Goal: Communication & Community: Share content

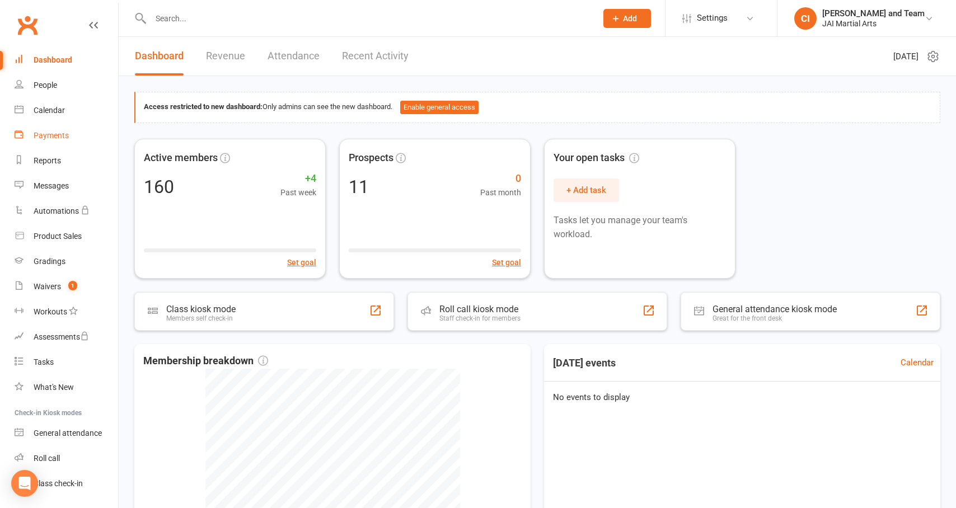
click at [42, 137] on div "Payments" at bounding box center [51, 135] width 35 height 9
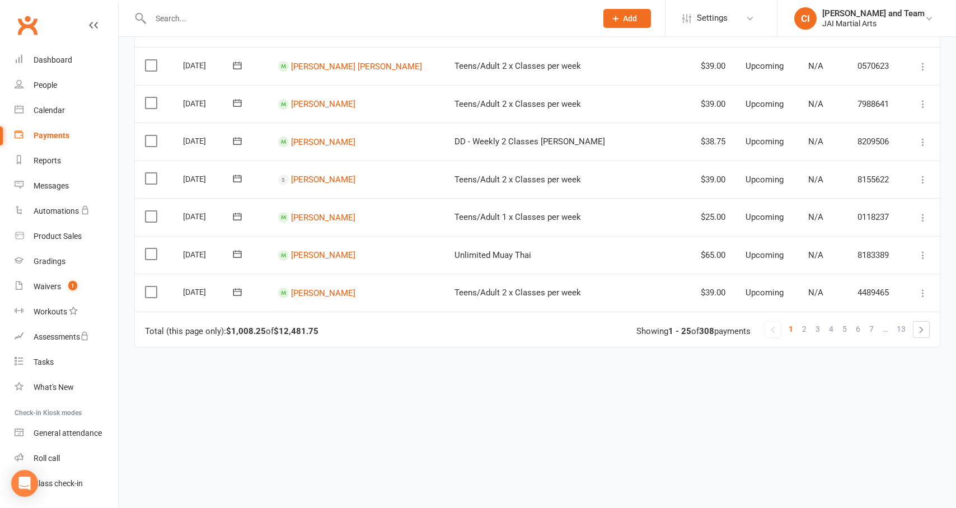
scroll to position [815, 0]
click at [832, 321] on span "4" at bounding box center [831, 329] width 4 height 16
click at [856, 321] on link "6" at bounding box center [858, 329] width 13 height 16
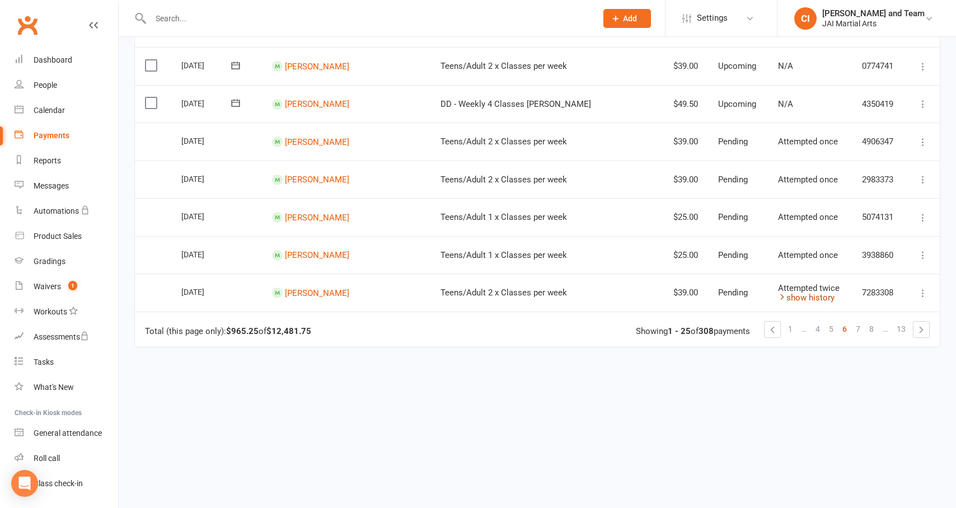
click at [806, 293] on link "show history" at bounding box center [806, 298] width 57 height 10
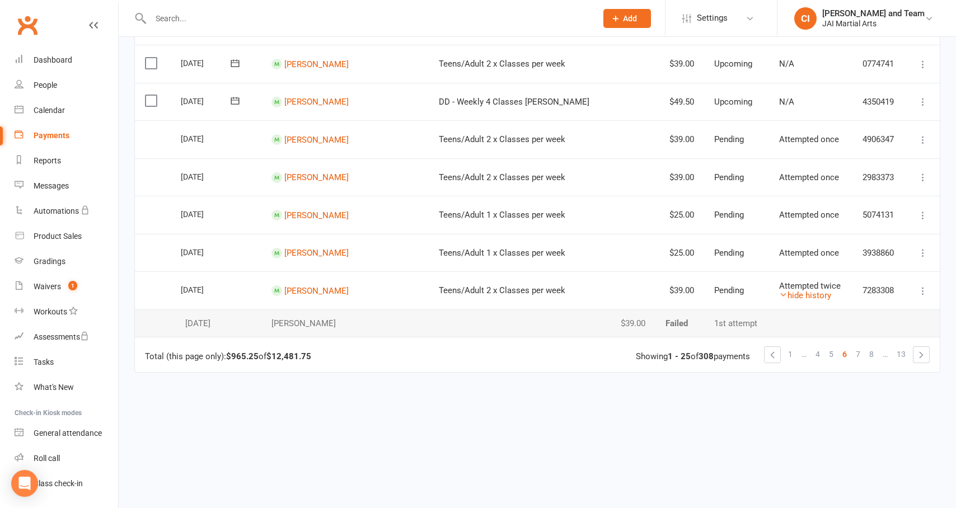
click at [859, 348] on span "7" at bounding box center [858, 355] width 4 height 16
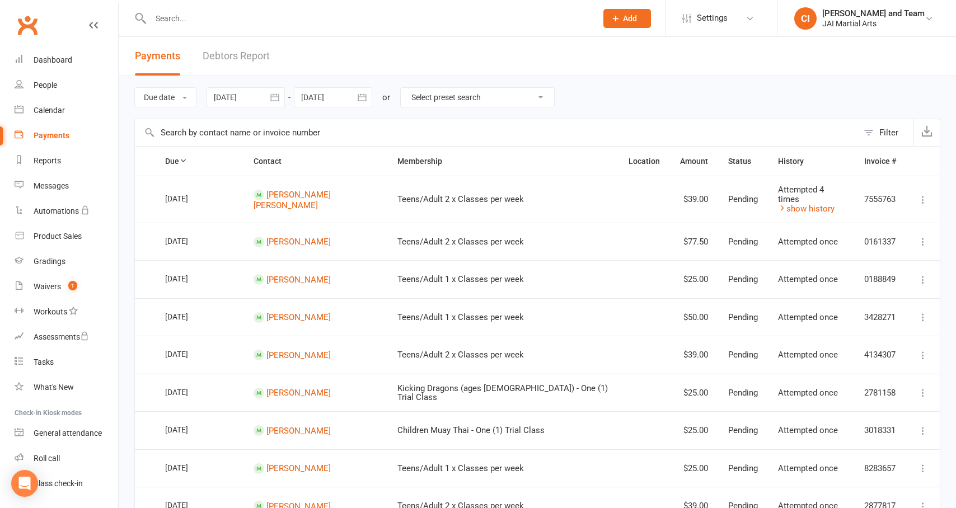
scroll to position [0, 0]
click at [807, 204] on link "show history" at bounding box center [806, 209] width 57 height 10
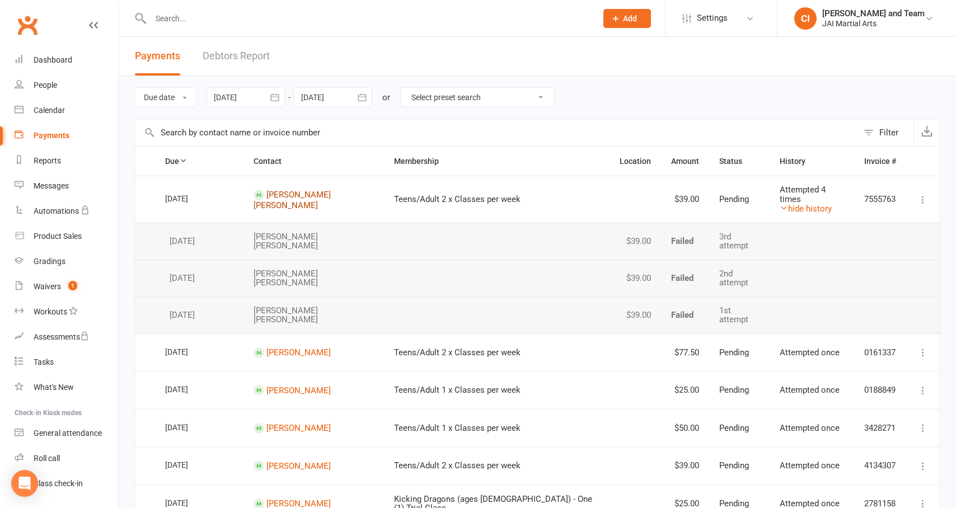
click at [292, 195] on link "[PERSON_NAME] [PERSON_NAME]" at bounding box center [292, 200] width 77 height 21
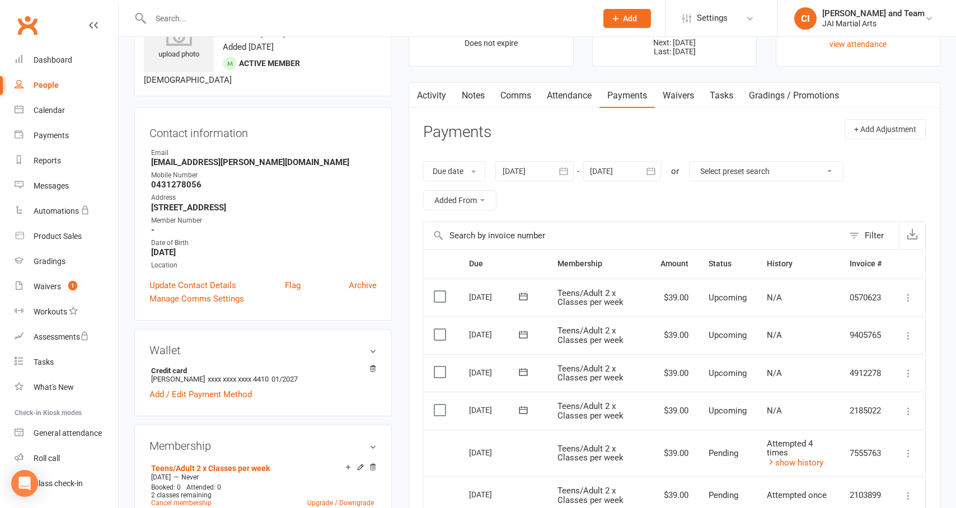
scroll to position [62, 0]
click at [427, 95] on link "Activity" at bounding box center [431, 94] width 45 height 26
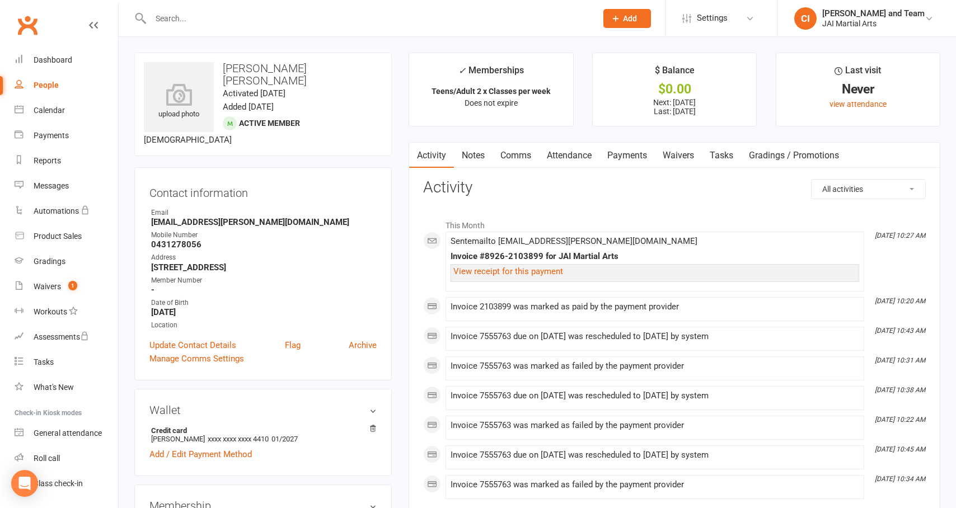
click at [623, 159] on link "Payments" at bounding box center [627, 156] width 55 height 26
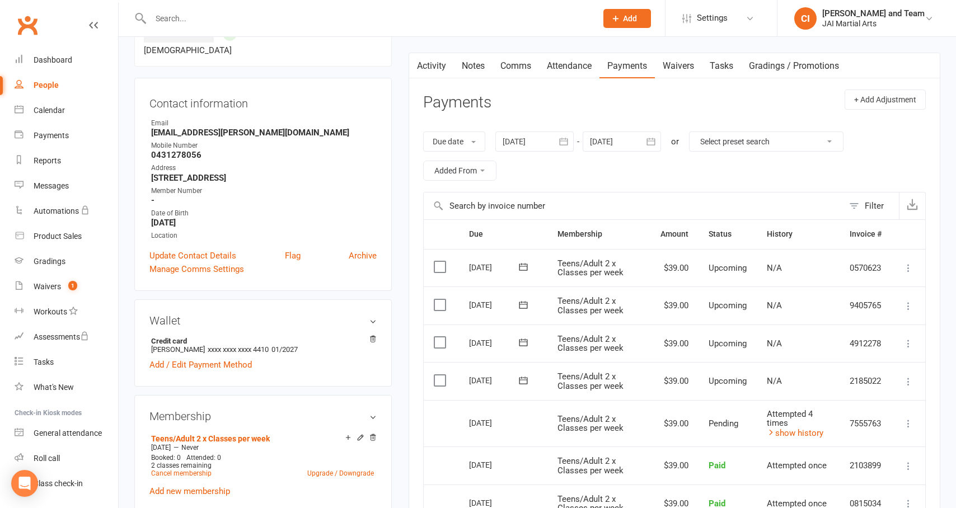
scroll to position [310, 0]
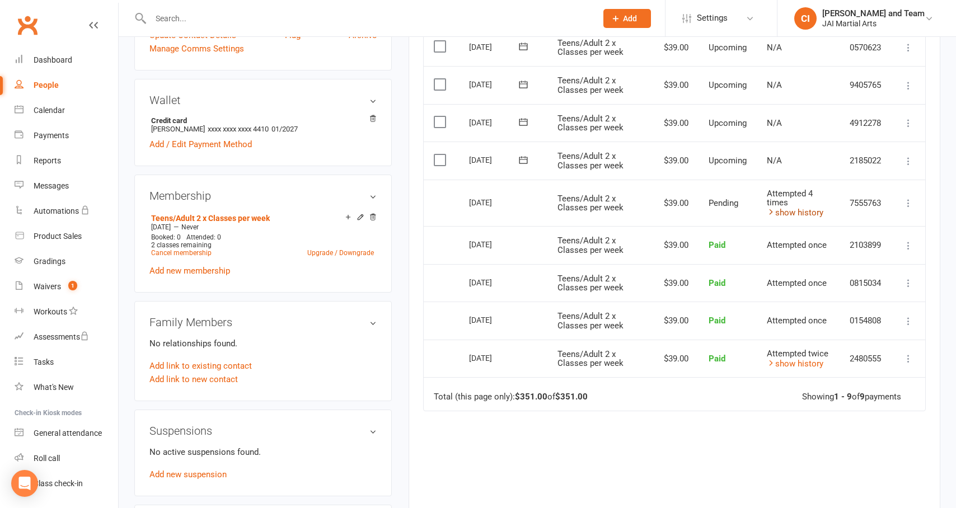
click at [805, 212] on link "show history" at bounding box center [795, 213] width 57 height 10
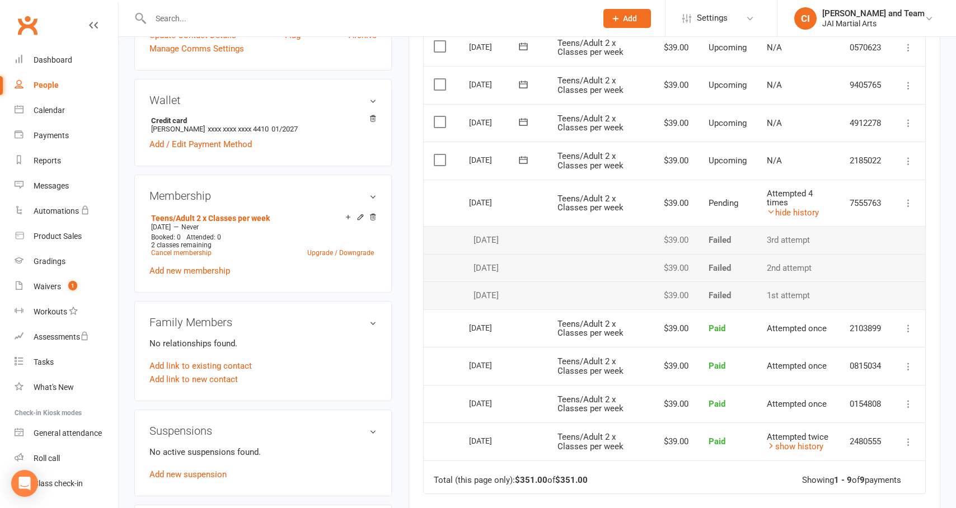
click at [908, 202] on icon at bounding box center [908, 203] width 11 height 11
click at [851, 218] on link "More Info" at bounding box center [859, 225] width 111 height 22
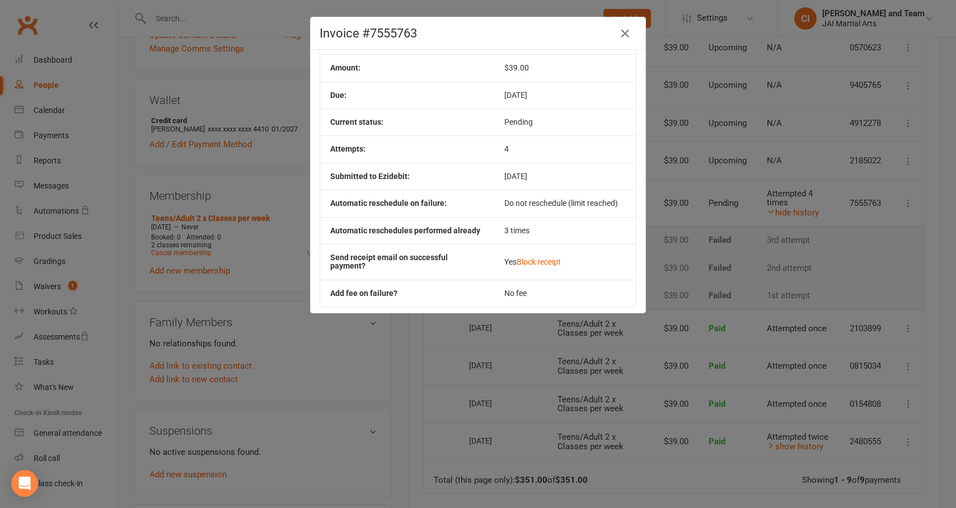
scroll to position [67, 0]
click at [623, 34] on icon "button" at bounding box center [625, 33] width 13 height 13
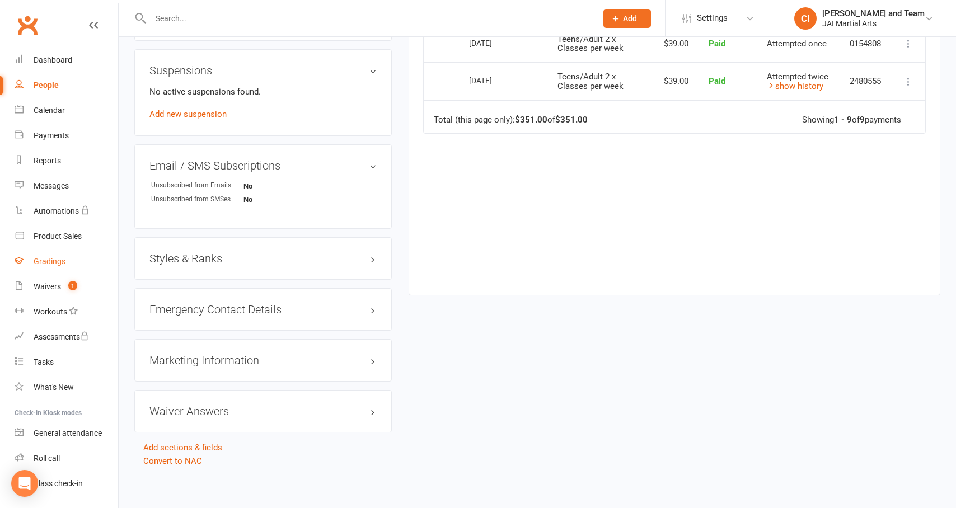
scroll to position [1, 0]
click at [50, 135] on div "Payments" at bounding box center [51, 134] width 35 height 9
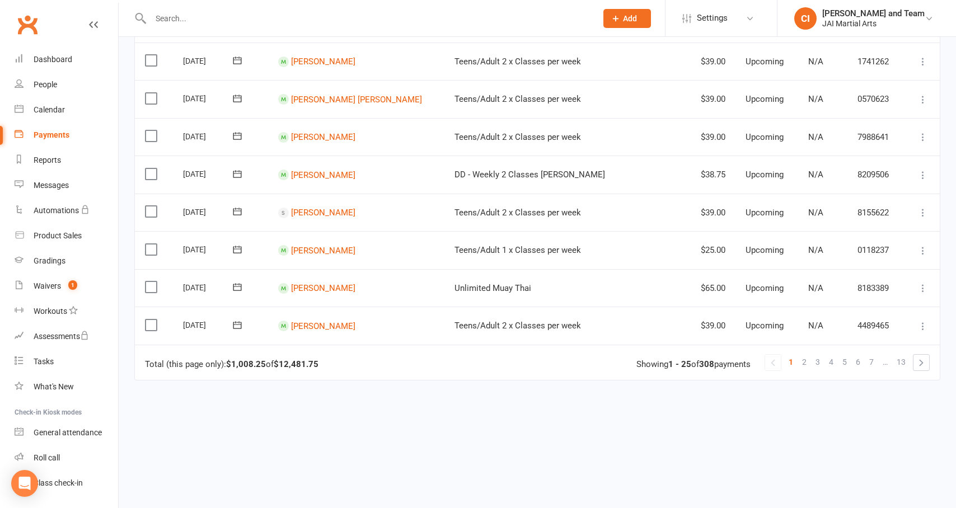
scroll to position [794, 0]
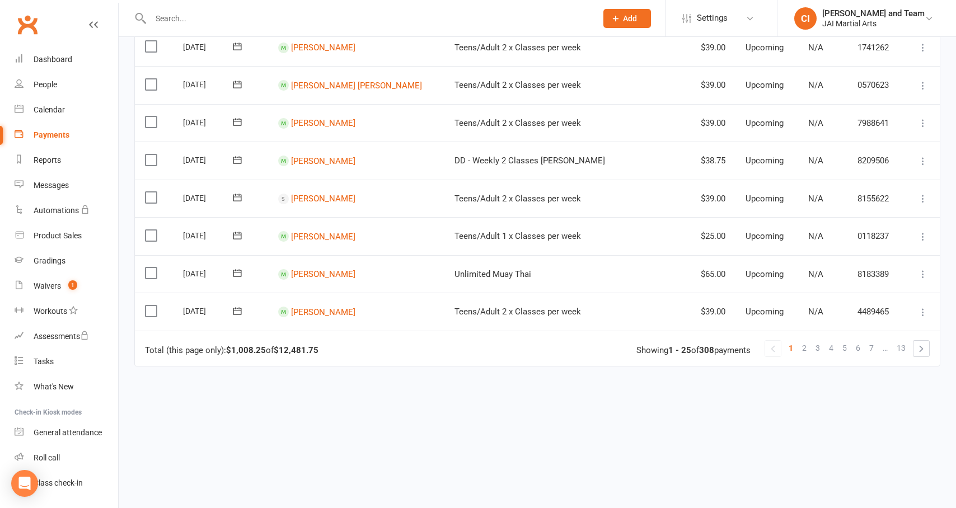
click at [820, 342] on span "3" at bounding box center [818, 348] width 4 height 16
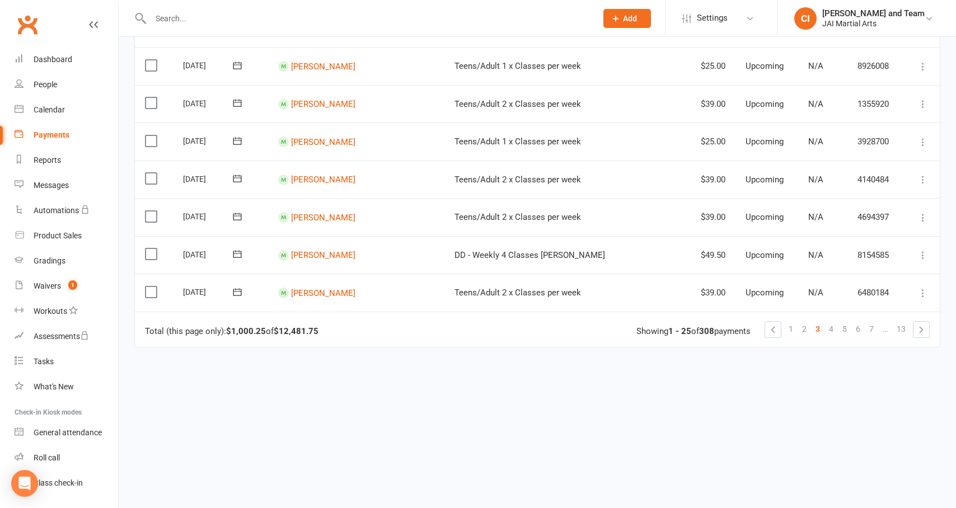
scroll to position [815, 0]
click at [832, 324] on span "4" at bounding box center [831, 329] width 4 height 16
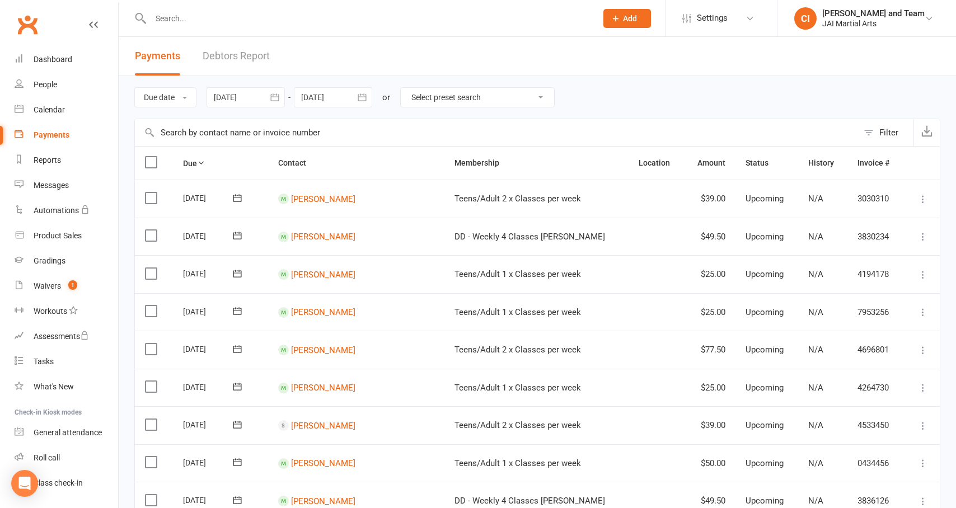
scroll to position [0, 0]
click at [40, 79] on link "People" at bounding box center [67, 84] width 104 height 25
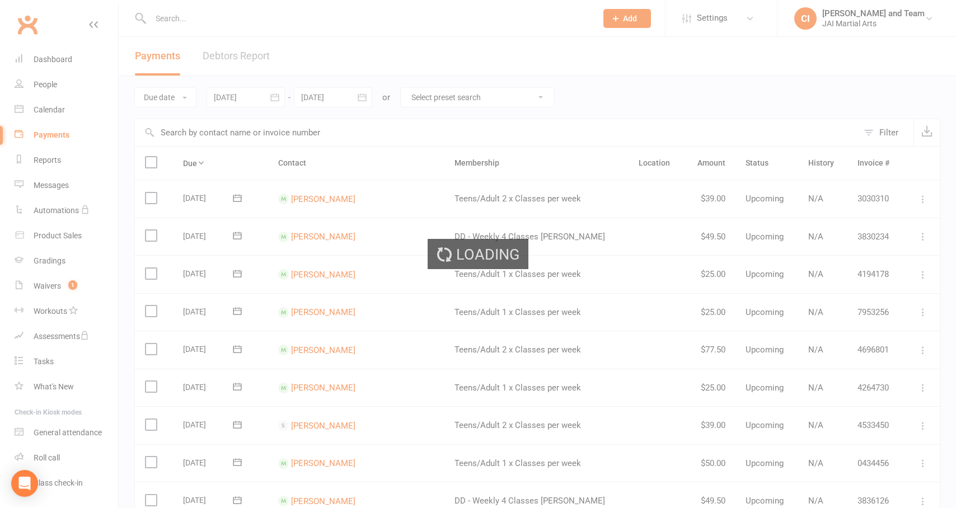
select select "100"
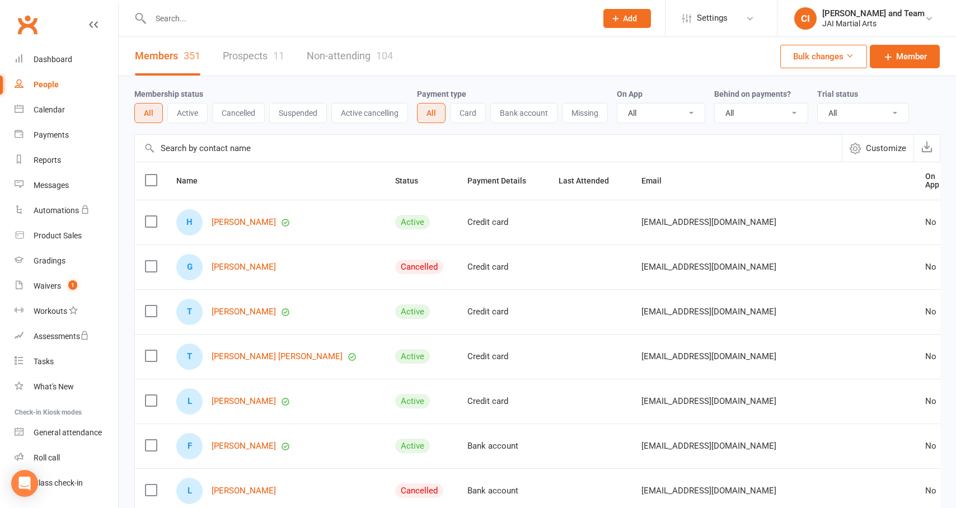
click at [255, 57] on link "Prospects 11" at bounding box center [254, 56] width 62 height 39
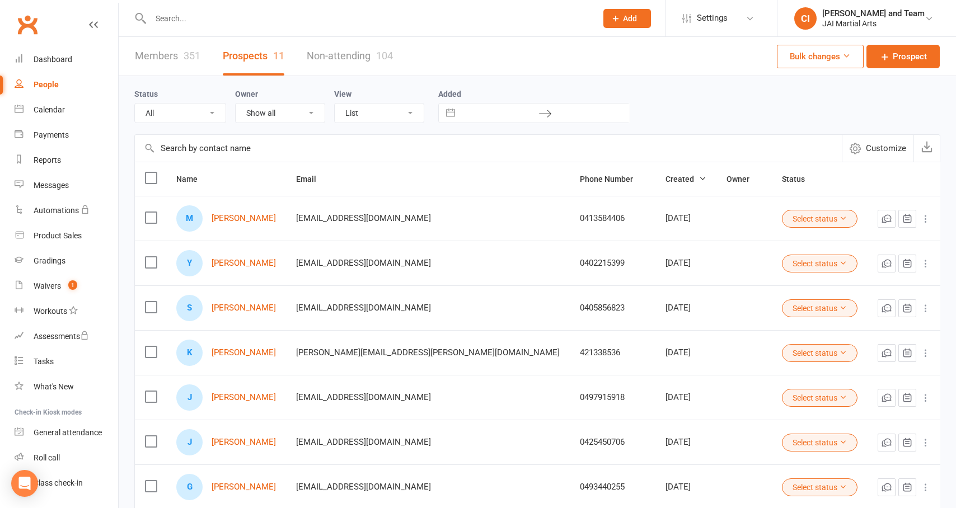
click at [232, 214] on link "[PERSON_NAME]" at bounding box center [244, 219] width 64 height 10
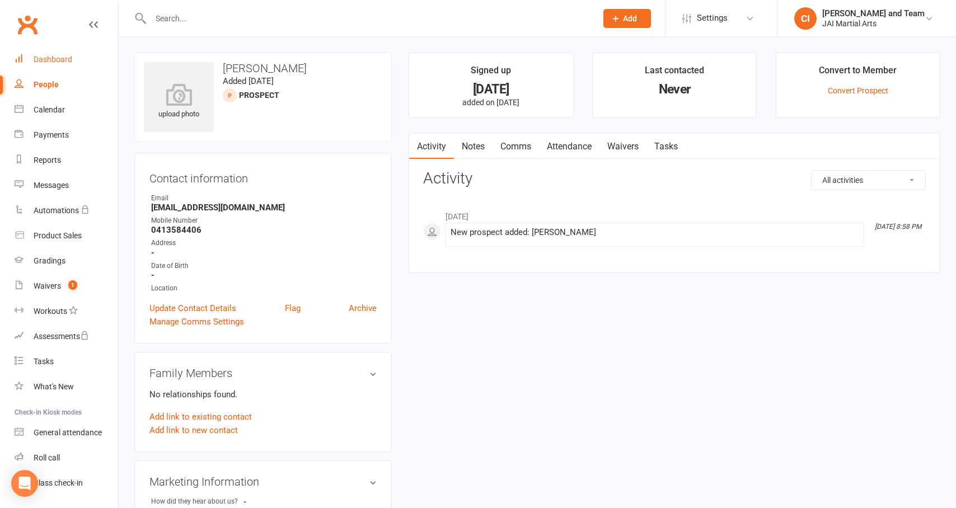
click at [48, 58] on div "Dashboard" at bounding box center [53, 59] width 39 height 9
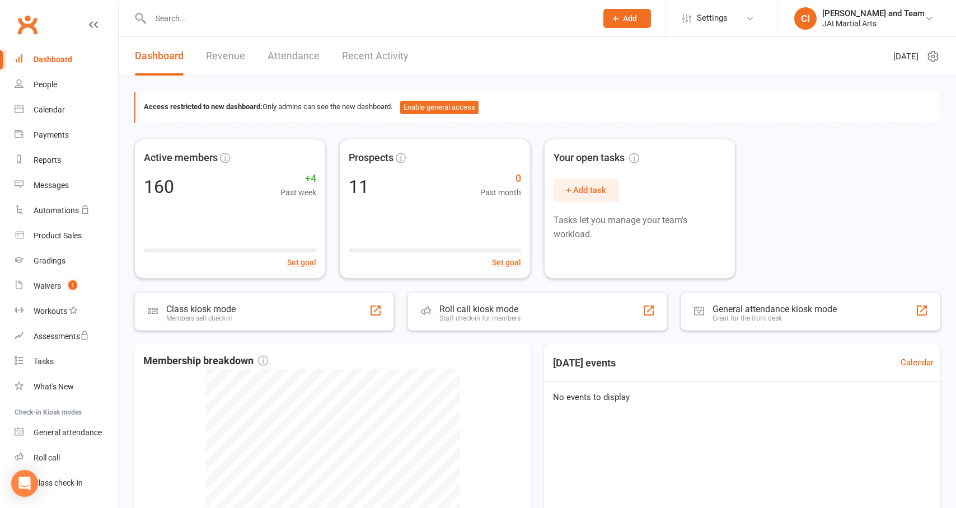
click at [232, 58] on link "Revenue" at bounding box center [225, 56] width 39 height 39
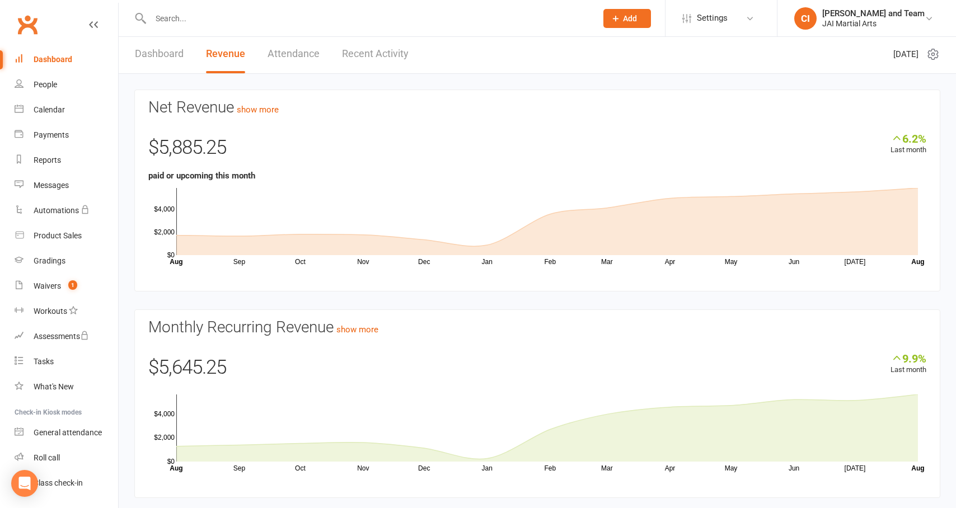
scroll to position [3, 0]
click at [162, 57] on link "Dashboard" at bounding box center [159, 55] width 49 height 39
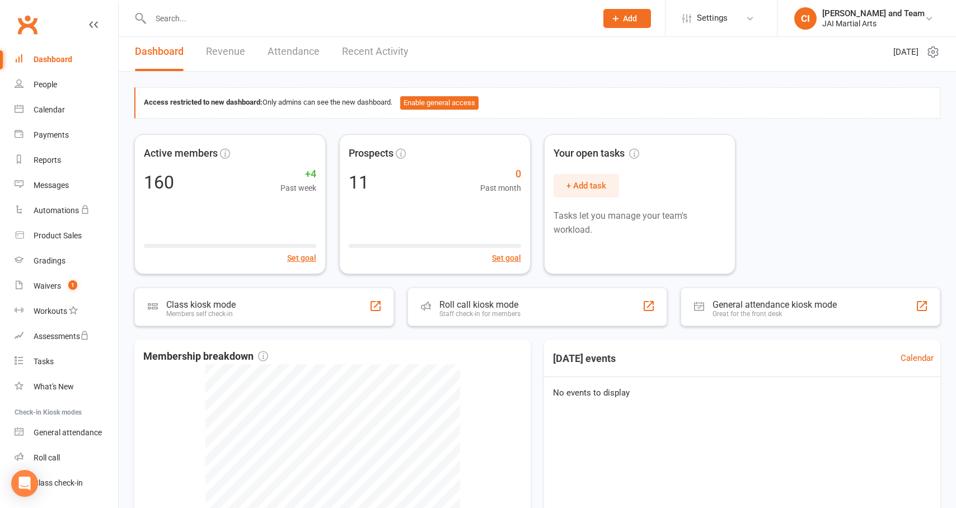
scroll to position [5, 0]
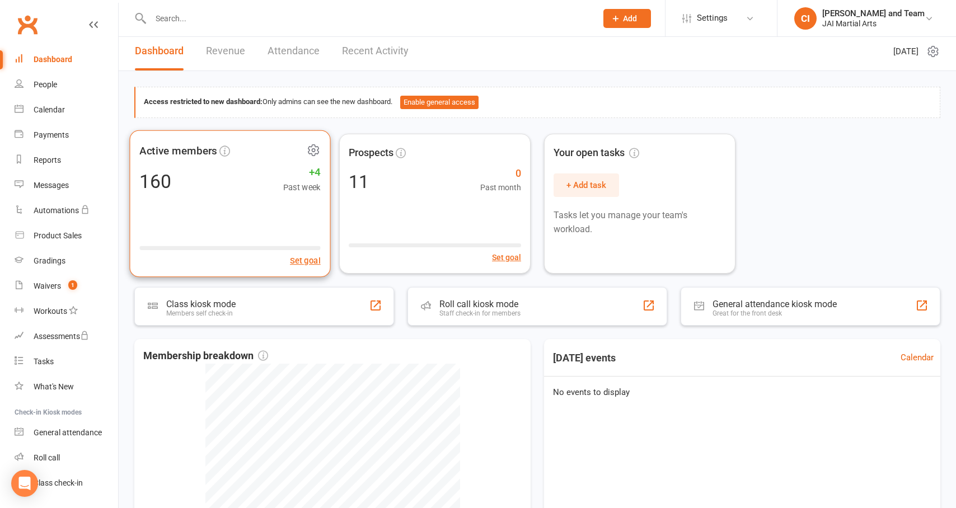
click at [207, 195] on div "Active members 160 +4 Past week Set goal" at bounding box center [229, 203] width 201 height 147
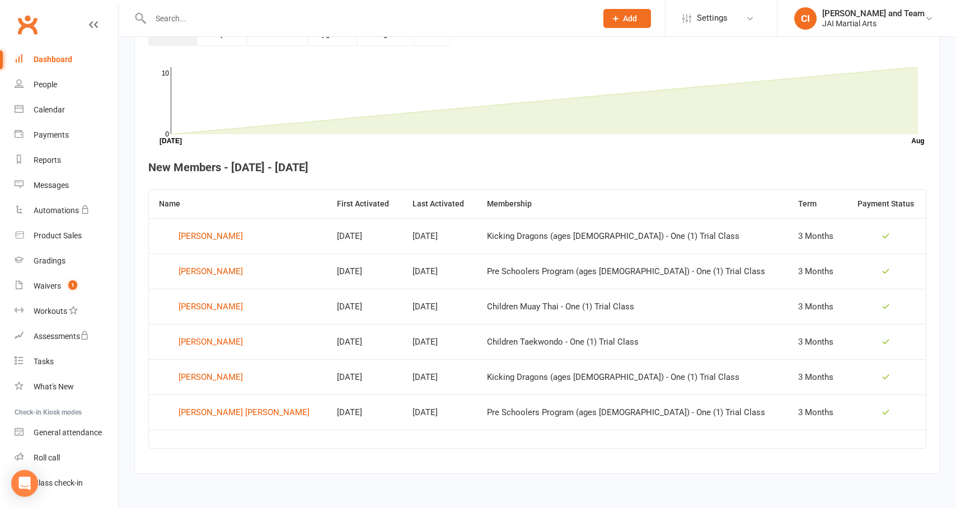
scroll to position [334, 0]
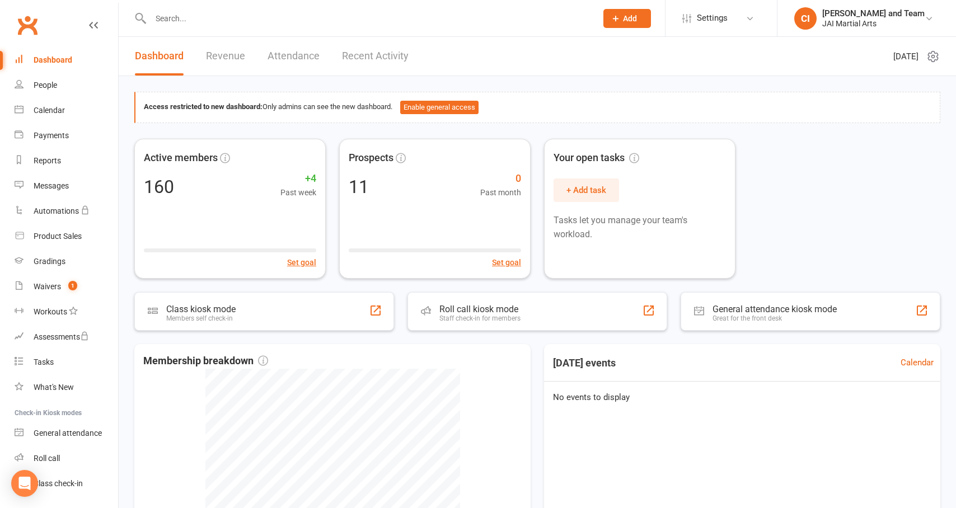
drag, startPoint x: 53, startPoint y: 84, endPoint x: 95, endPoint y: 93, distance: 42.4
click at [52, 84] on div "People" at bounding box center [46, 85] width 24 height 9
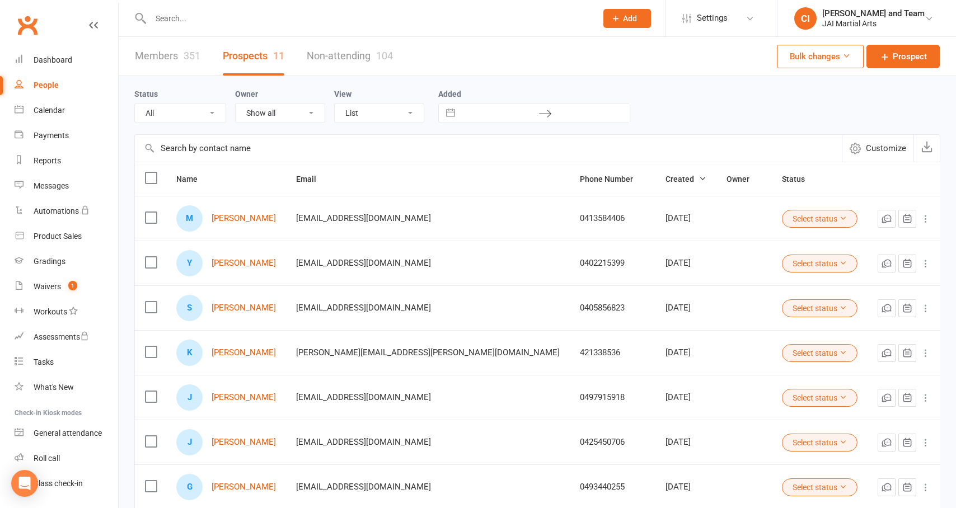
drag, startPoint x: 183, startPoint y: 12, endPoint x: 190, endPoint y: 18, distance: 10.0
click at [182, 13] on input "text" at bounding box center [368, 19] width 442 height 16
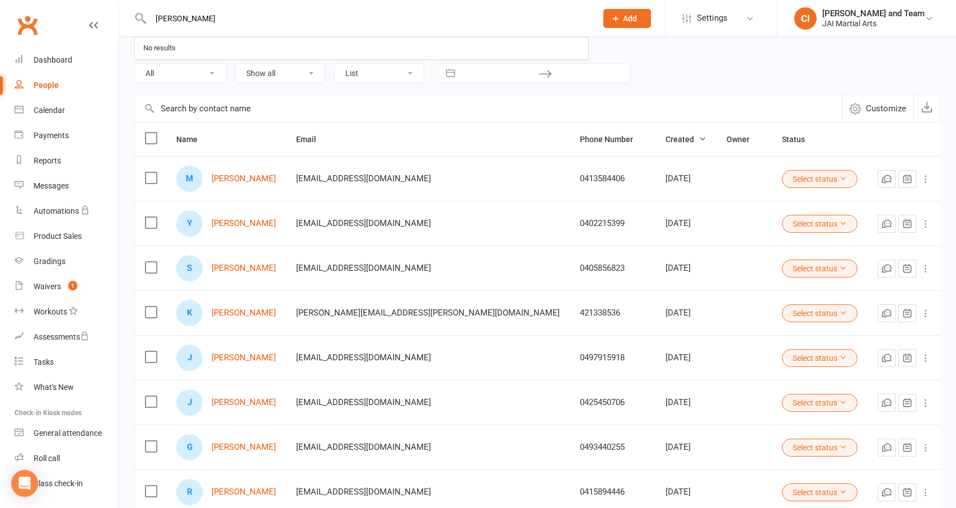
scroll to position [46, 0]
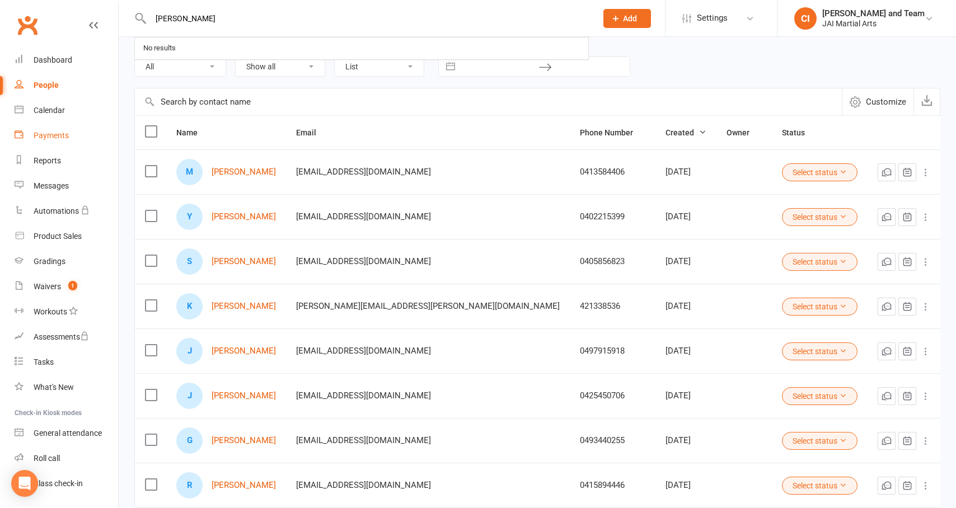
type input "[PERSON_NAME]"
click at [43, 133] on div "Payments" at bounding box center [51, 135] width 35 height 9
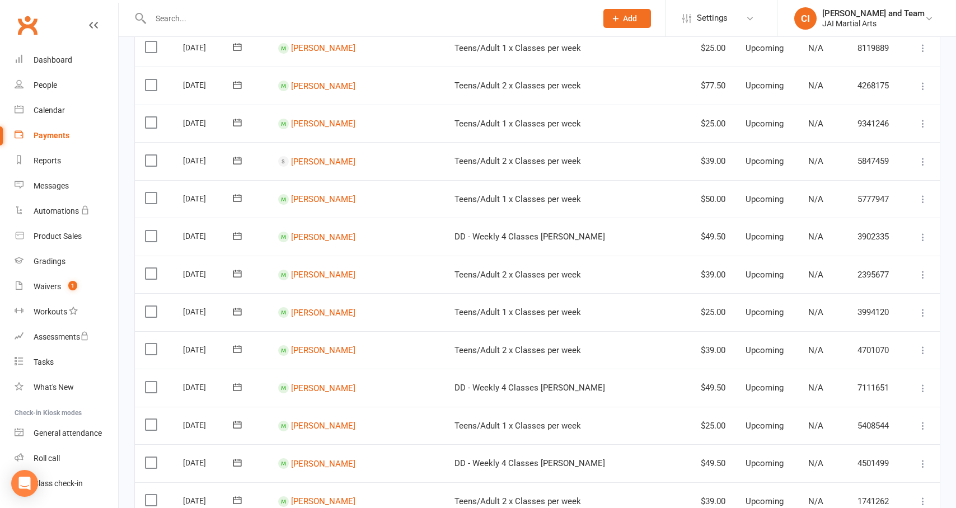
scroll to position [533, 0]
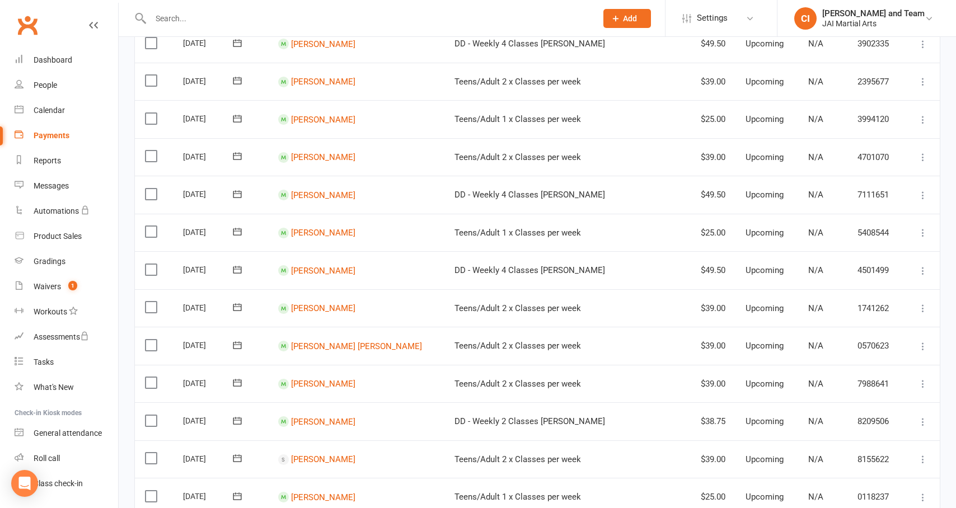
click at [389, 341] on link "[PERSON_NAME] [PERSON_NAME]" at bounding box center [356, 346] width 131 height 10
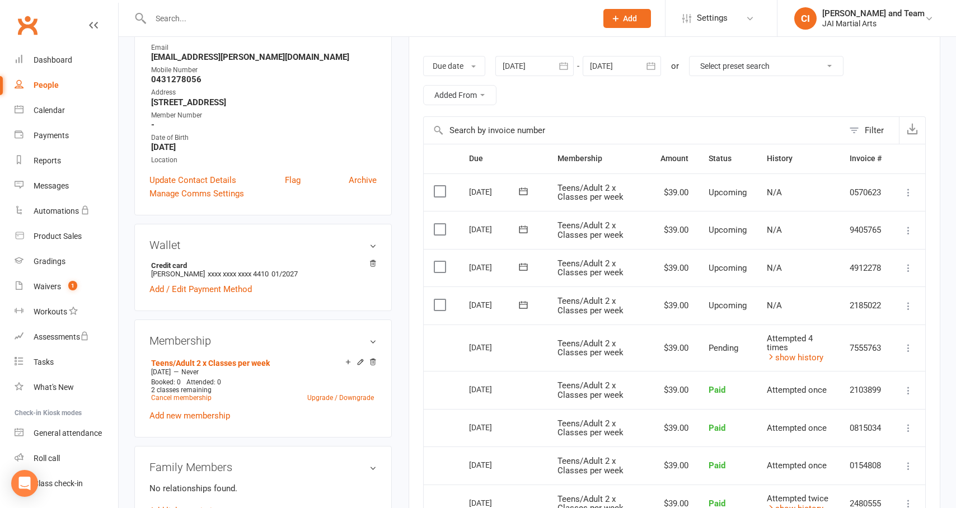
scroll to position [285, 0]
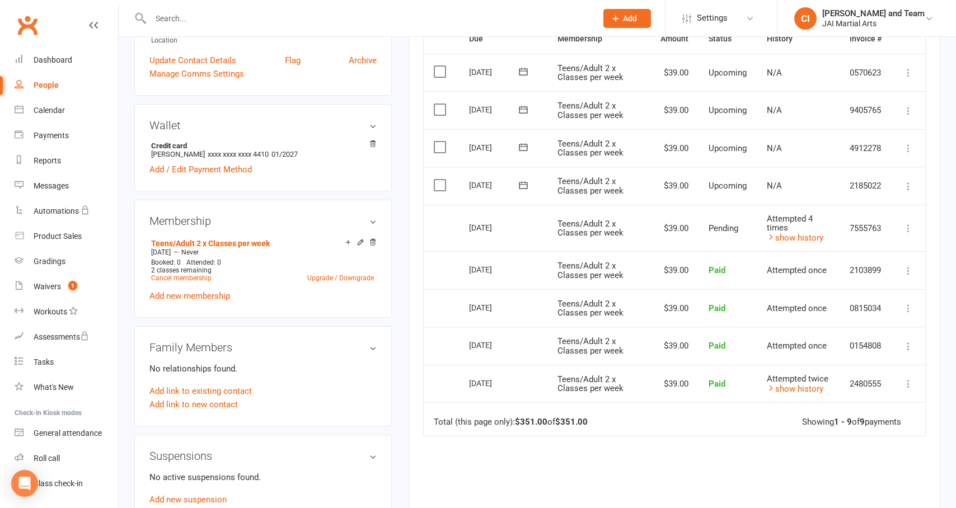
click at [909, 223] on icon at bounding box center [908, 228] width 11 height 11
click at [823, 269] on link "Send message" at bounding box center [859, 272] width 111 height 22
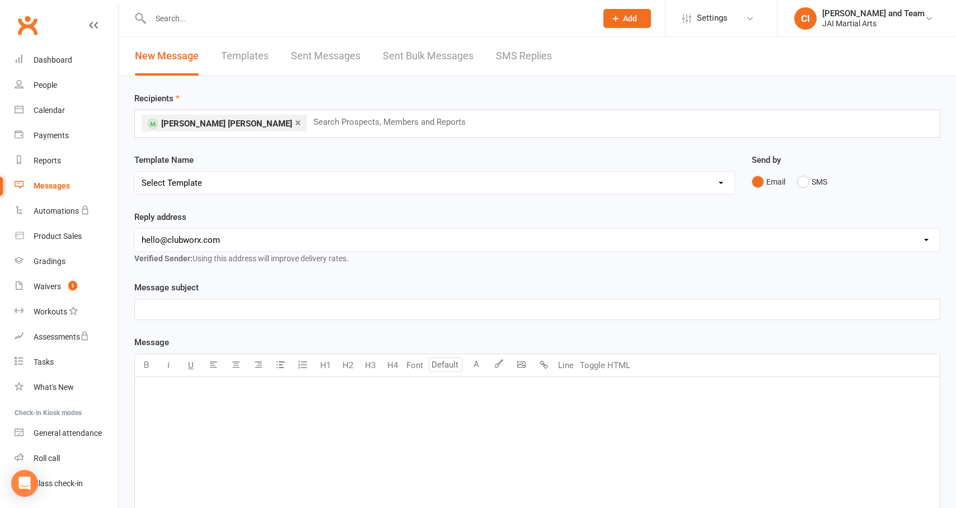
select select "1"
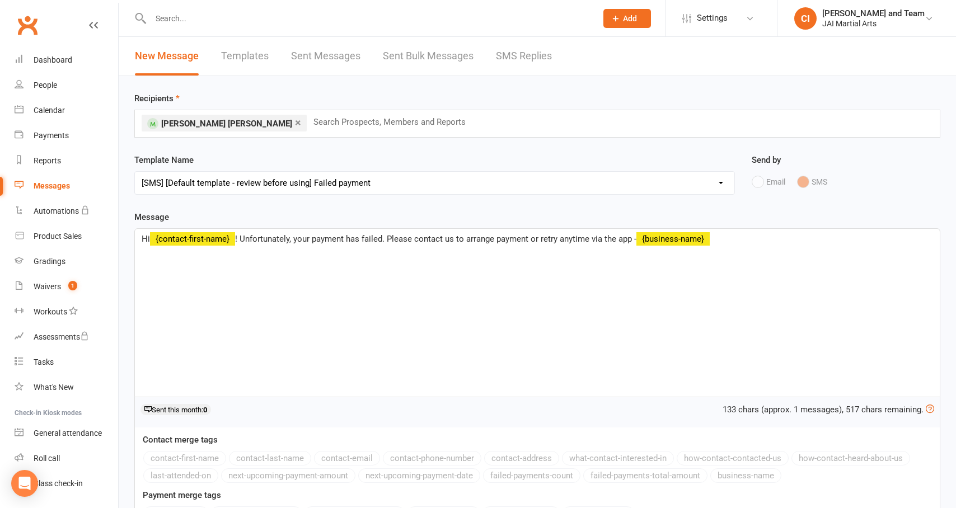
click at [235, 58] on link "Templates" at bounding box center [245, 56] width 48 height 39
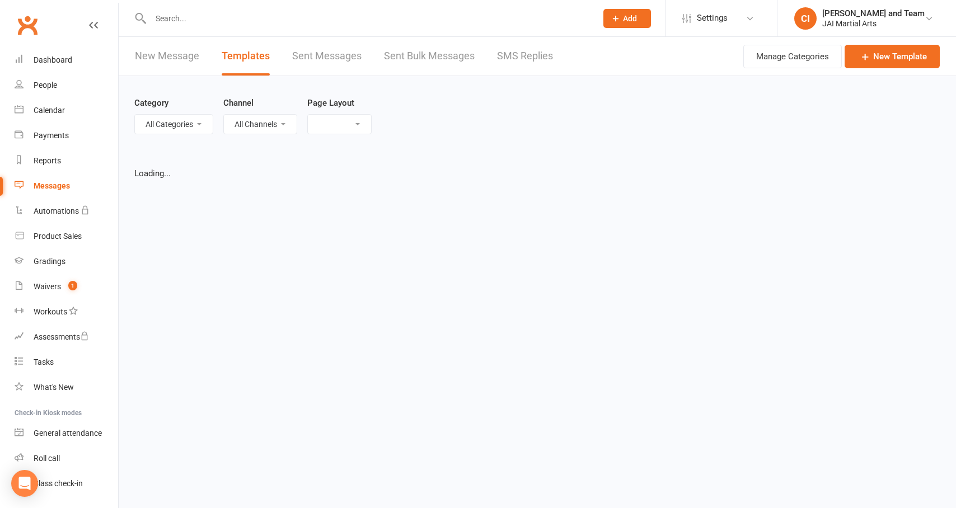
select select "grid"
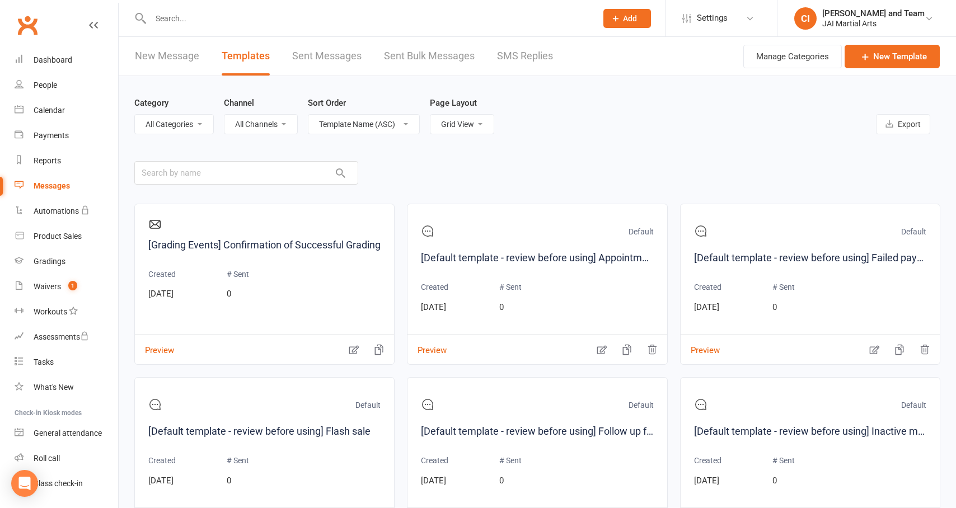
click at [850, 259] on link "[Default template - review before using] Failed payment" at bounding box center [810, 258] width 232 height 16
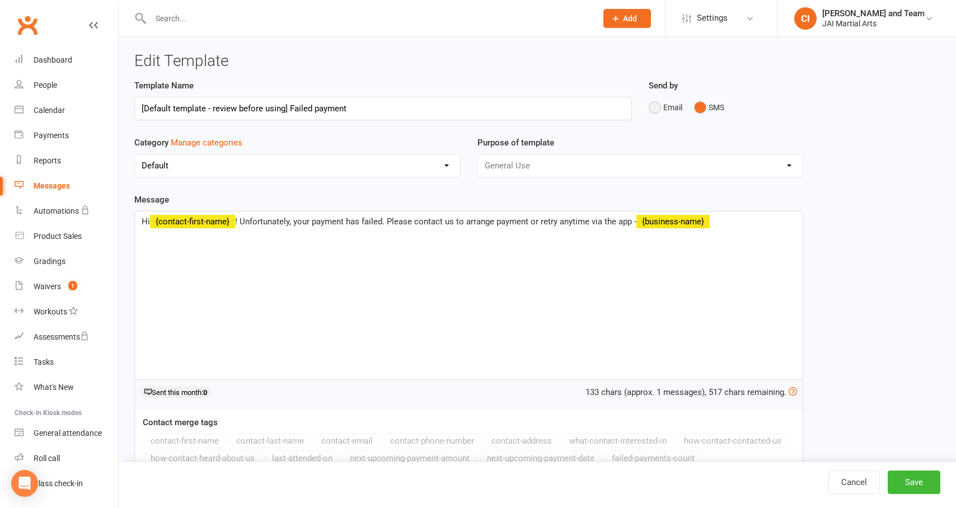
click at [654, 109] on button "Email" at bounding box center [666, 107] width 34 height 21
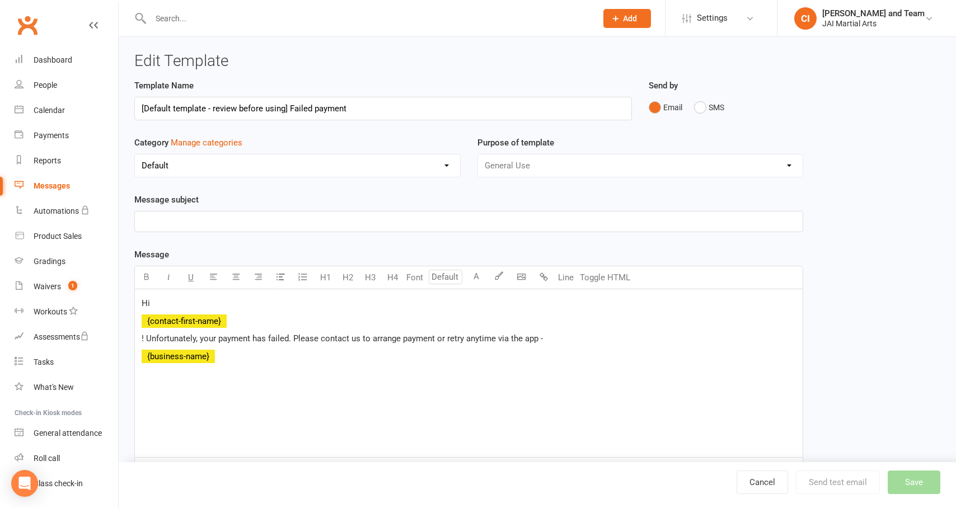
select select "10022"
click at [530, 166] on div "General Use Grading Events" at bounding box center [641, 166] width 326 height 24
click at [787, 166] on div "General Use Grading Events" at bounding box center [641, 166] width 326 height 24
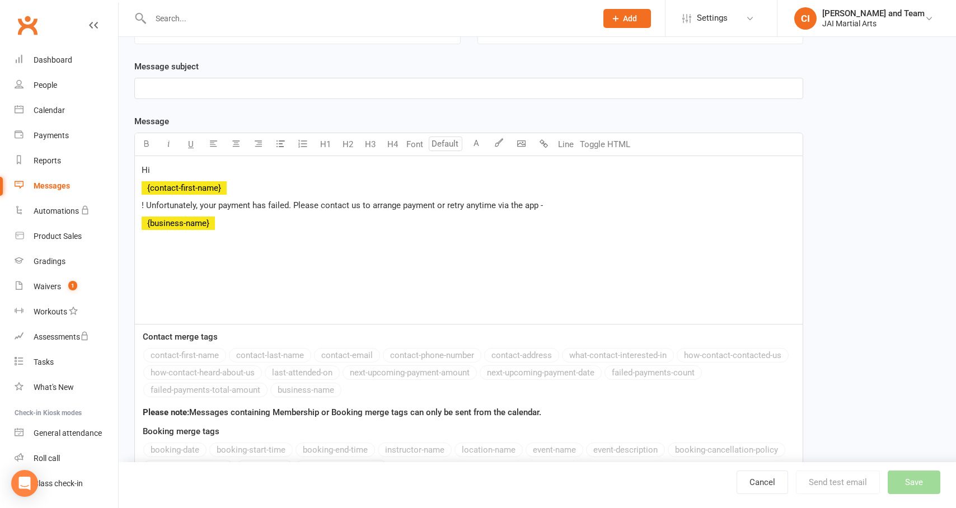
scroll to position [258, 0]
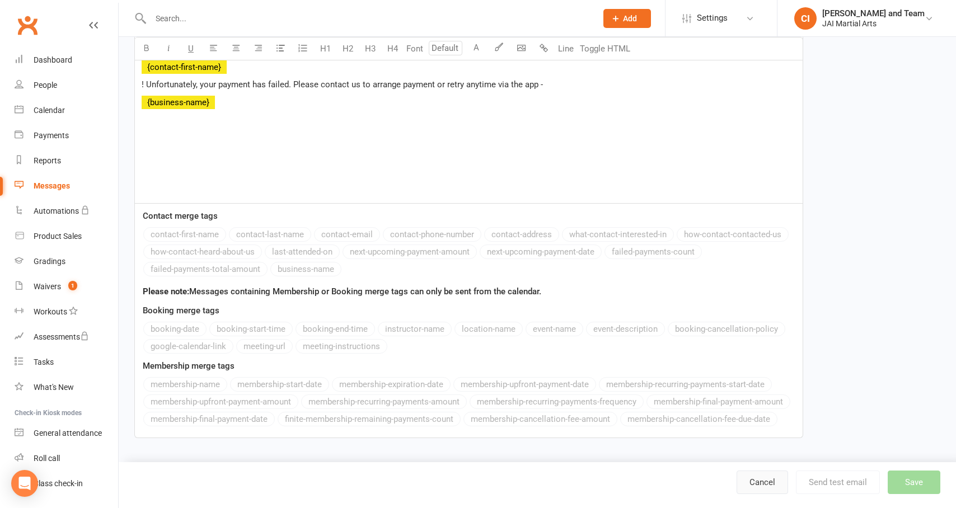
click at [749, 483] on link "Cancel" at bounding box center [763, 483] width 52 height 24
select select "grid"
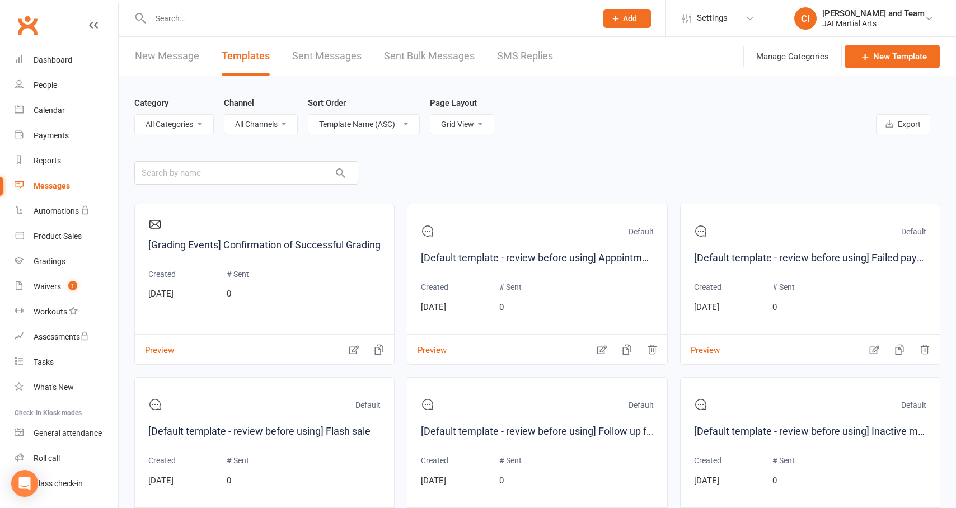
click at [325, 61] on link "Sent Messages" at bounding box center [326, 56] width 69 height 39
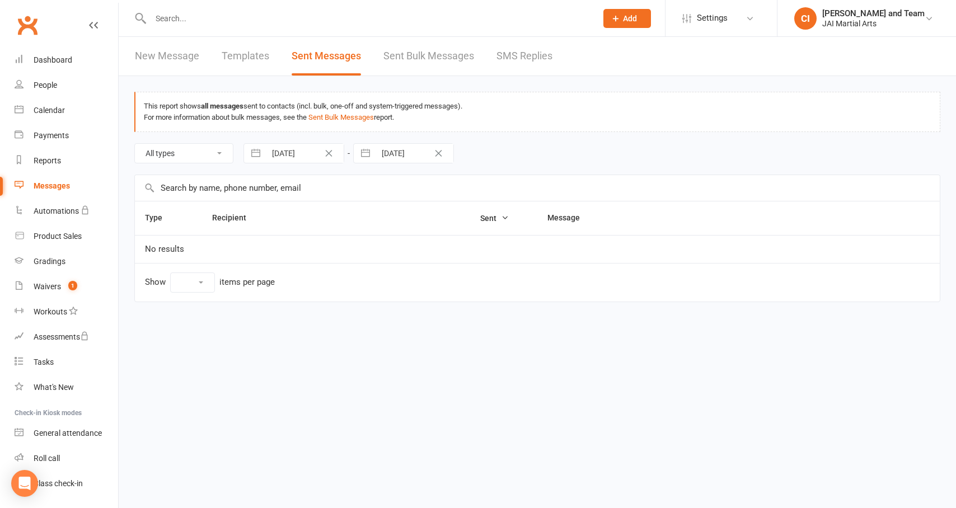
select select "10"
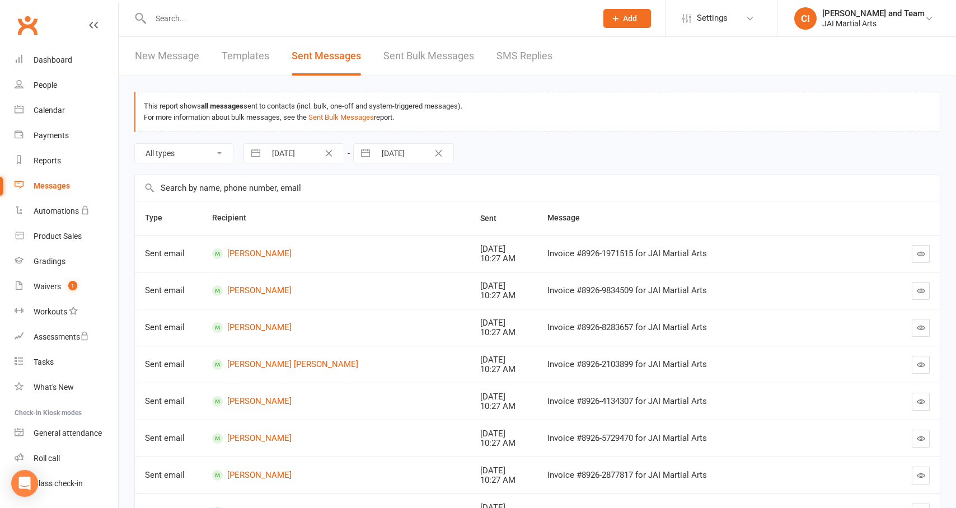
click at [539, 57] on link "SMS Replies" at bounding box center [525, 56] width 56 height 39
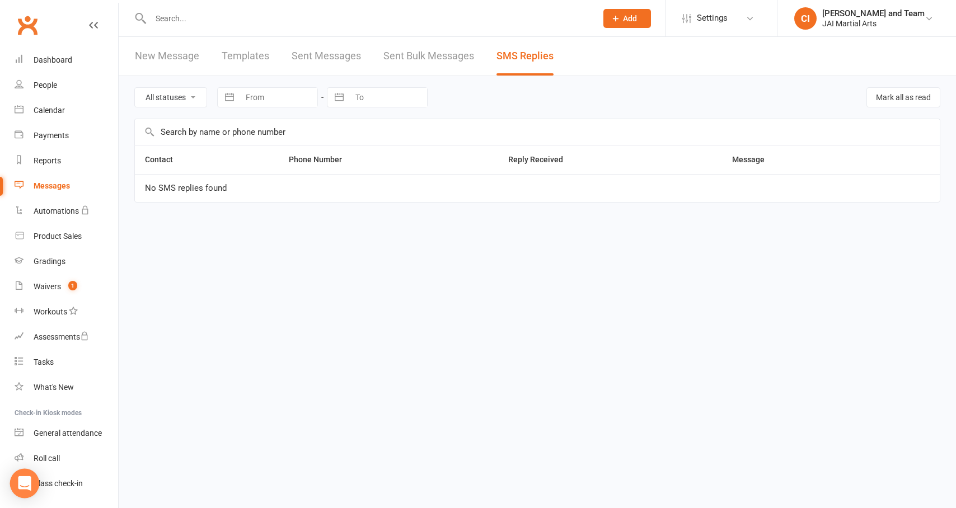
click at [25, 485] on icon "Open Intercom Messenger" at bounding box center [24, 483] width 13 height 15
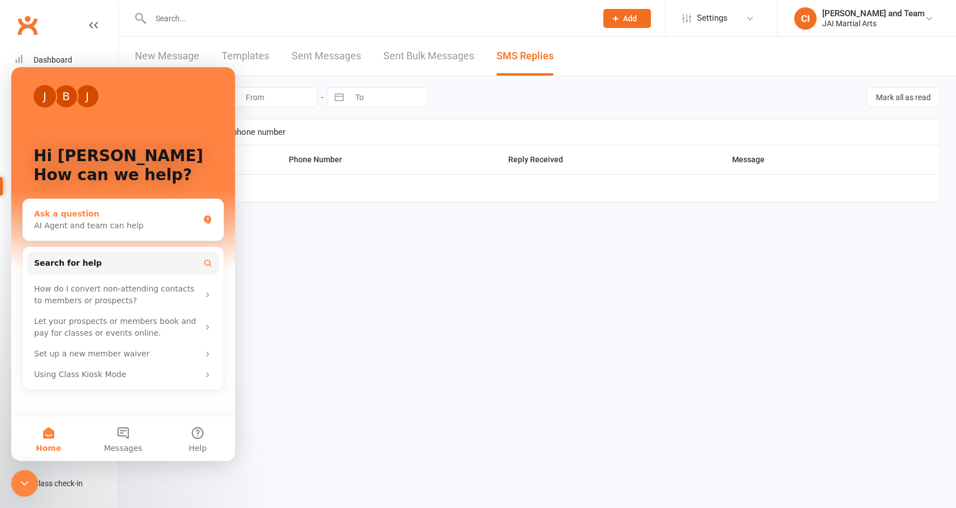
click at [167, 232] on div "Ask a question AI Agent and team can help" at bounding box center [123, 219] width 200 height 41
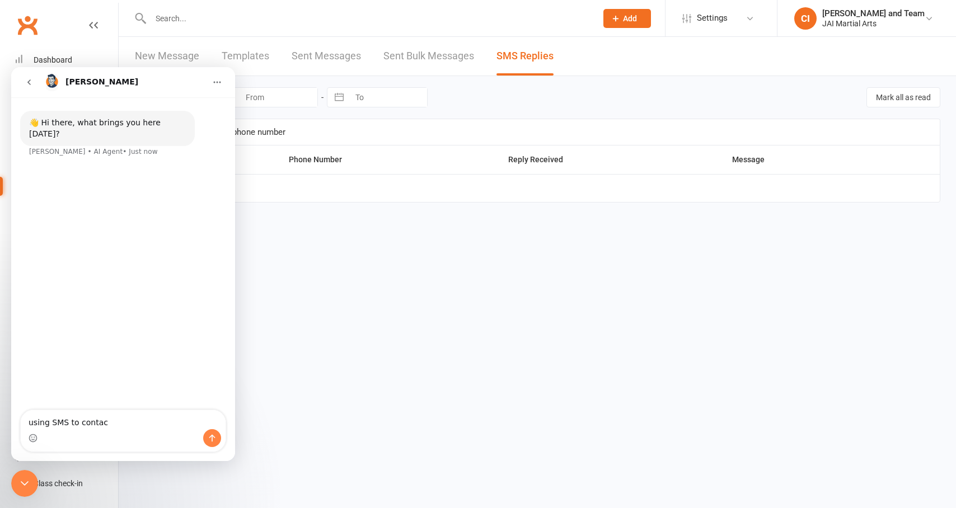
type textarea "using SMS to contact"
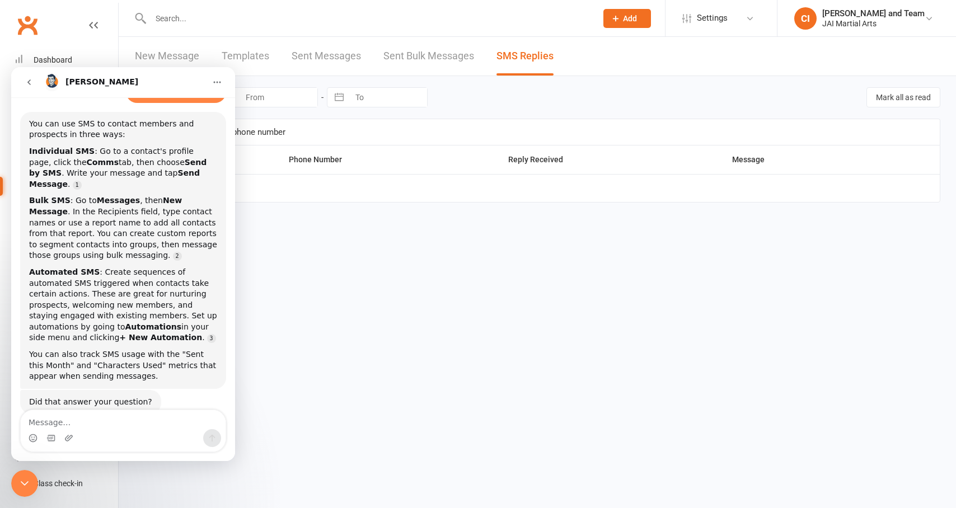
scroll to position [74, 0]
type textarea "is there a fee with this?"
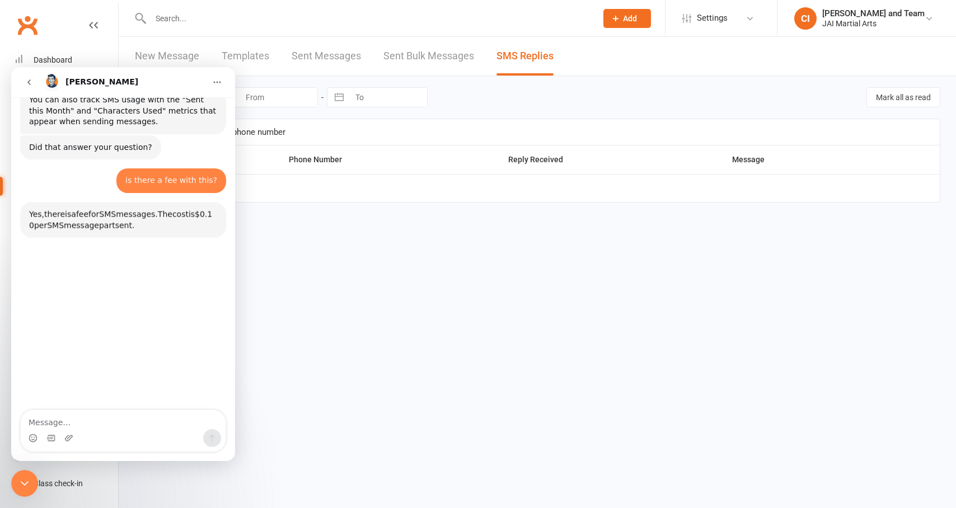
scroll to position [376, 0]
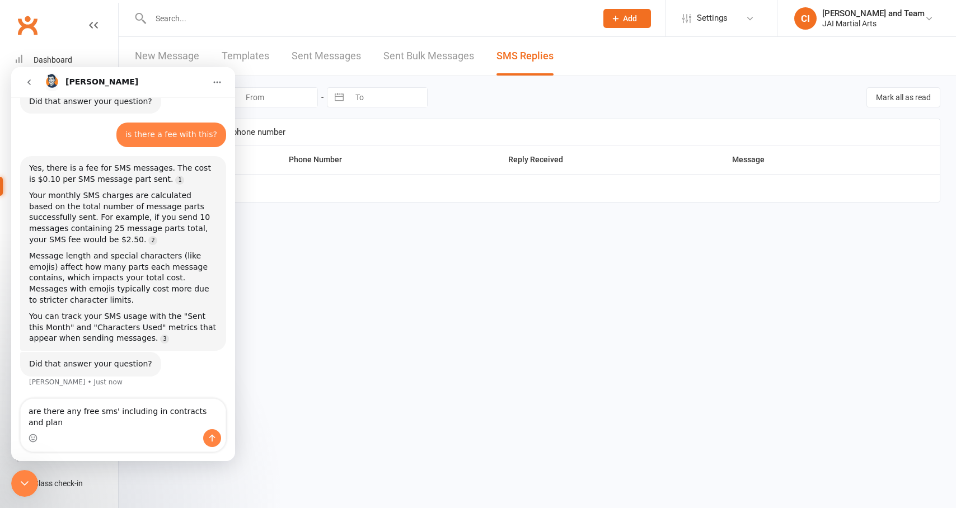
type textarea "are there any free sms' including in contracts and plans"
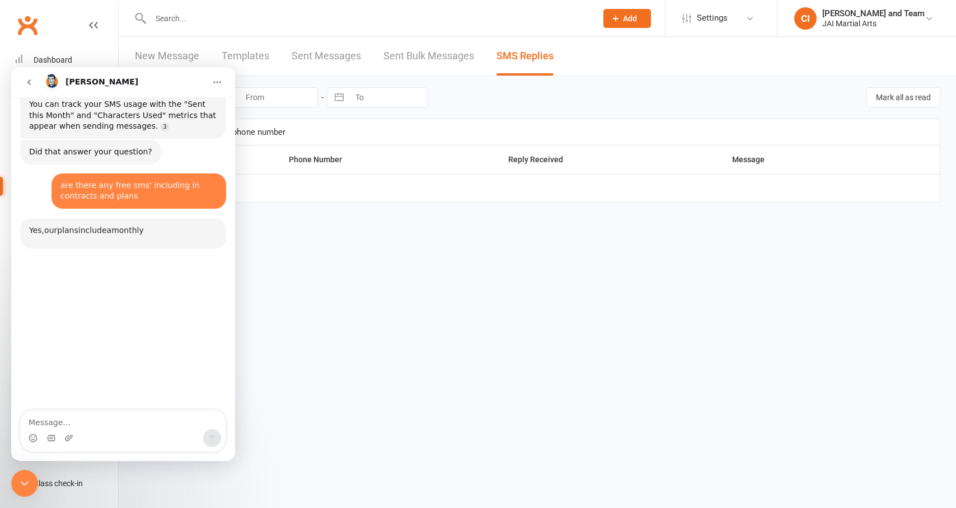
scroll to position [633, 0]
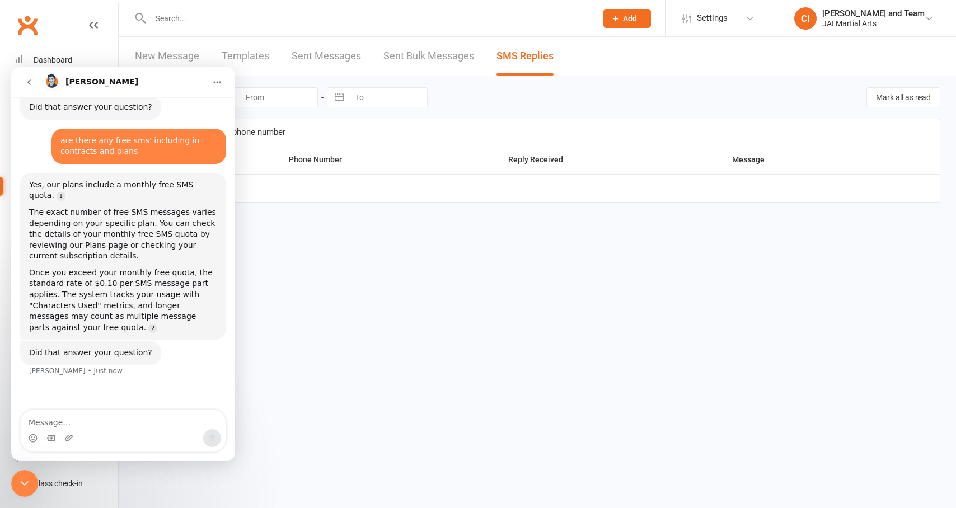
click at [27, 31] on link "Clubworx" at bounding box center [27, 25] width 28 height 28
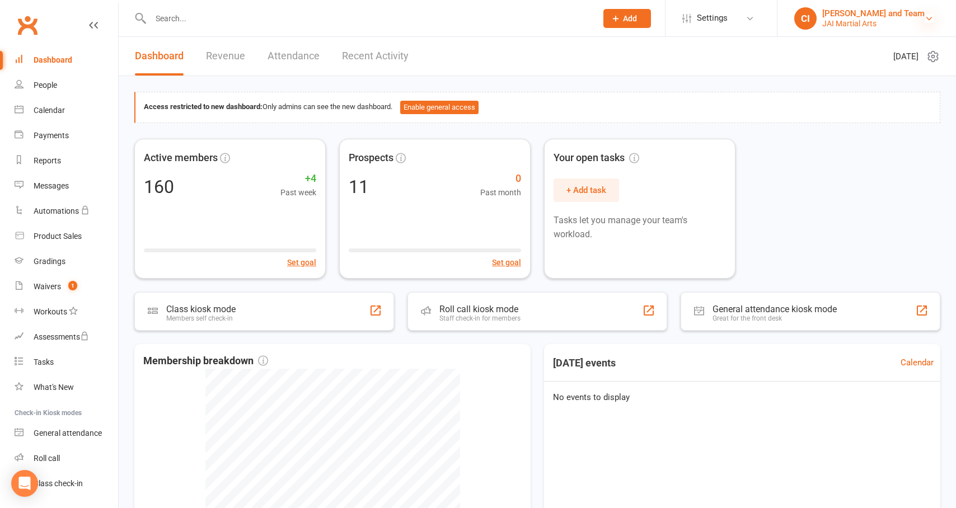
click at [927, 19] on icon at bounding box center [929, 18] width 9 height 9
click at [811, 74] on link "My subscription" at bounding box center [867, 76] width 179 height 26
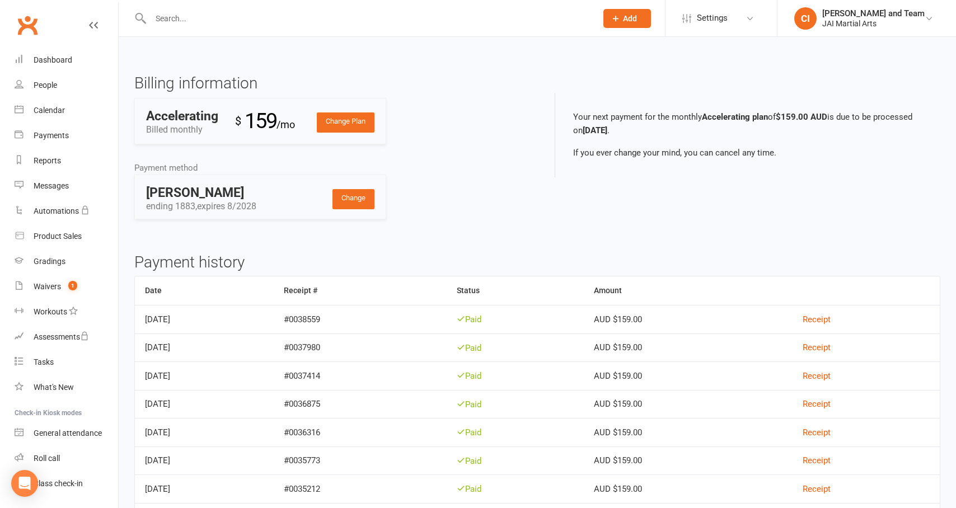
click at [345, 118] on link "Change Plan" at bounding box center [346, 123] width 58 height 20
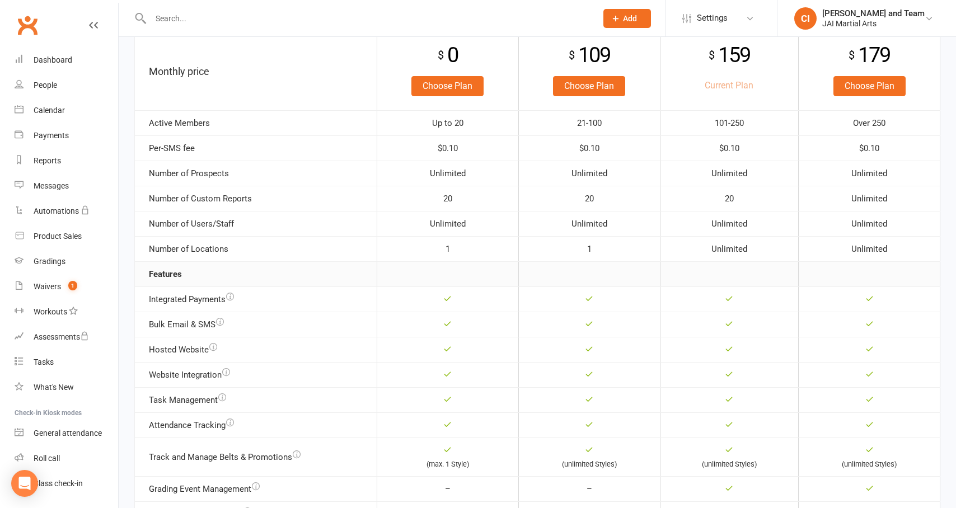
scroll to position [113, 0]
click at [221, 320] on icon "button" at bounding box center [220, 321] width 8 height 8
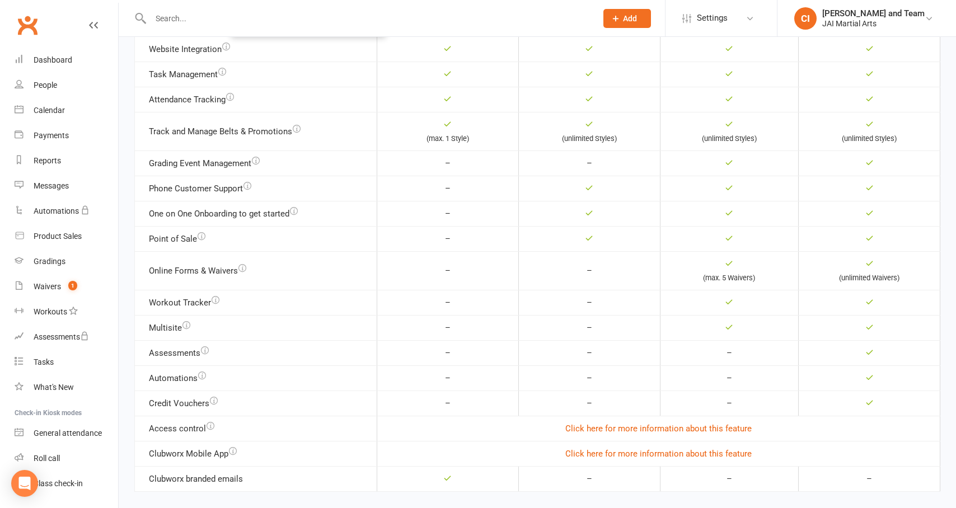
scroll to position [446, 0]
click at [190, 321] on icon "button" at bounding box center [187, 325] width 8 height 8
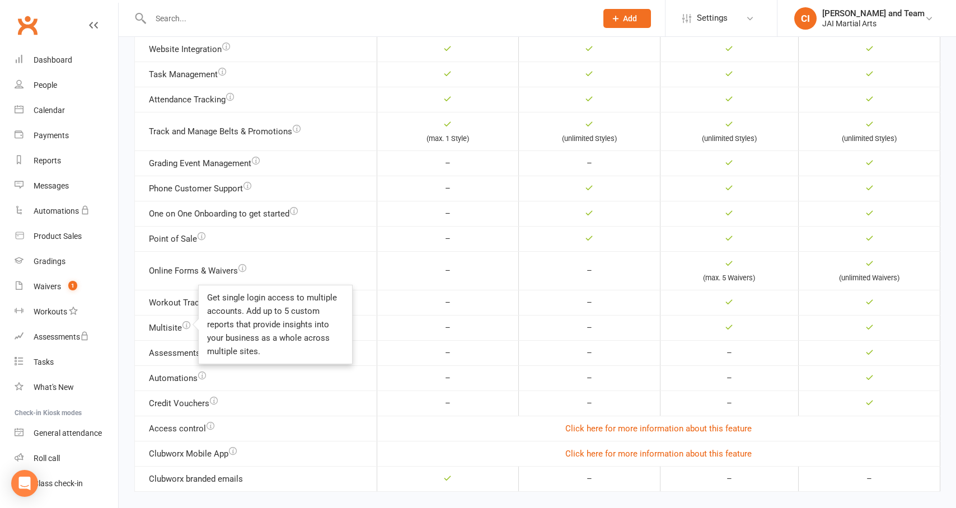
click at [190, 321] on icon "button" at bounding box center [187, 325] width 8 height 8
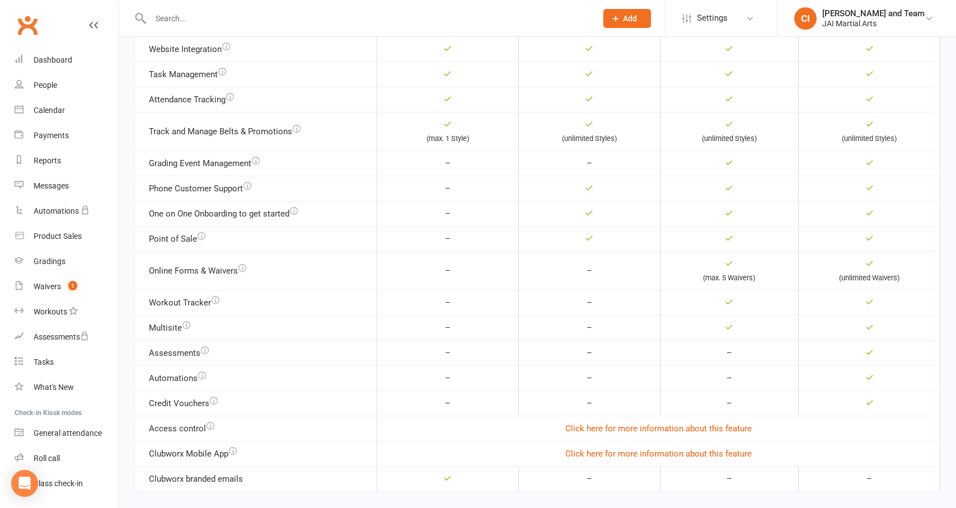
click at [147, 315] on td "Multisite Get single login access to multiple accounts. Add up to 5 custom repo…" at bounding box center [256, 327] width 242 height 25
click at [217, 296] on icon "button" at bounding box center [216, 300] width 8 height 8
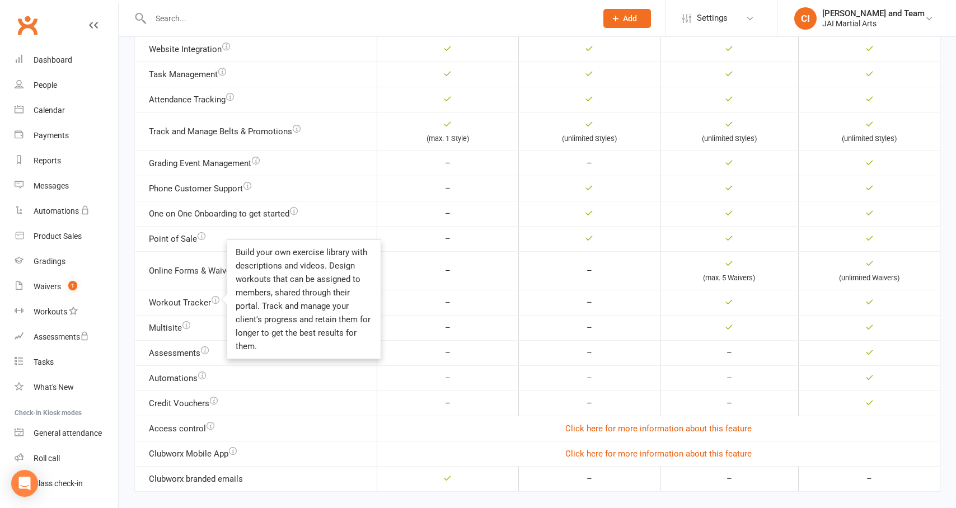
click at [125, 293] on div "Monthly Yearly Get more out of Clubworx Prices on this page are shown in $AUD F…" at bounding box center [538, 45] width 838 height 893
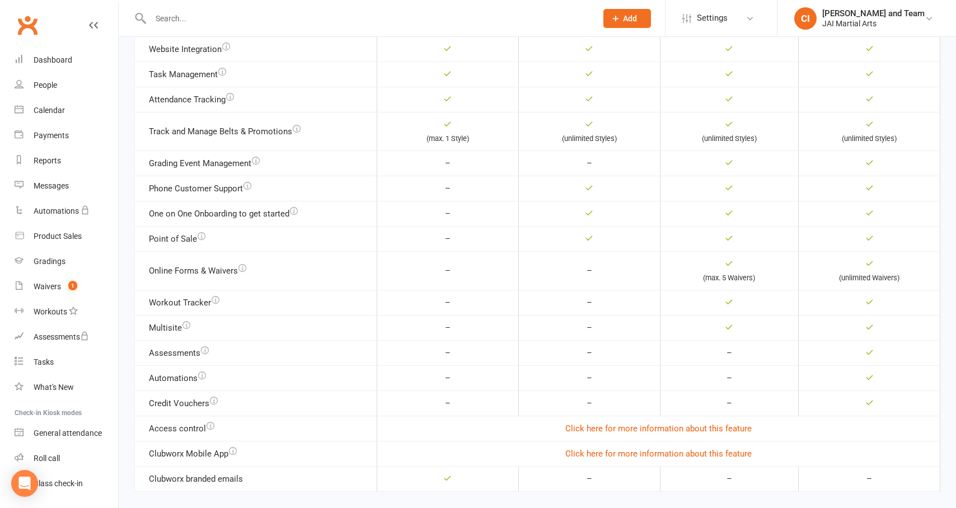
click at [202, 232] on icon "button" at bounding box center [202, 236] width 8 height 8
click at [165, 226] on td "Point of Sale Track product sales simply through Clubworx Point of Sale kiosk." at bounding box center [256, 238] width 242 height 25
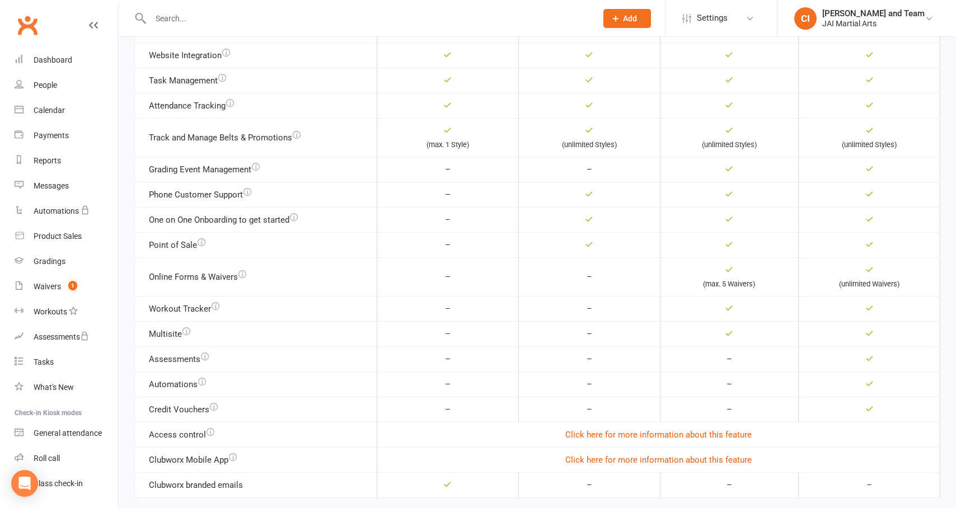
scroll to position [429, 0]
click at [297, 219] on icon "button" at bounding box center [294, 220] width 8 height 8
click at [255, 218] on td "One on One Onboarding to get started Full assistance for migrating from existin…" at bounding box center [256, 221] width 242 height 25
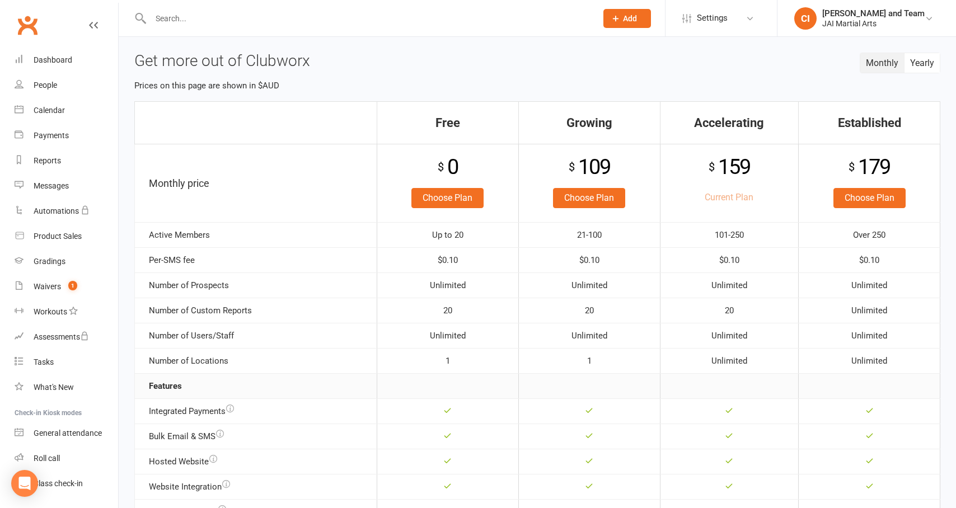
scroll to position [0, 0]
click at [925, 63] on button "Yearly" at bounding box center [922, 63] width 35 height 20
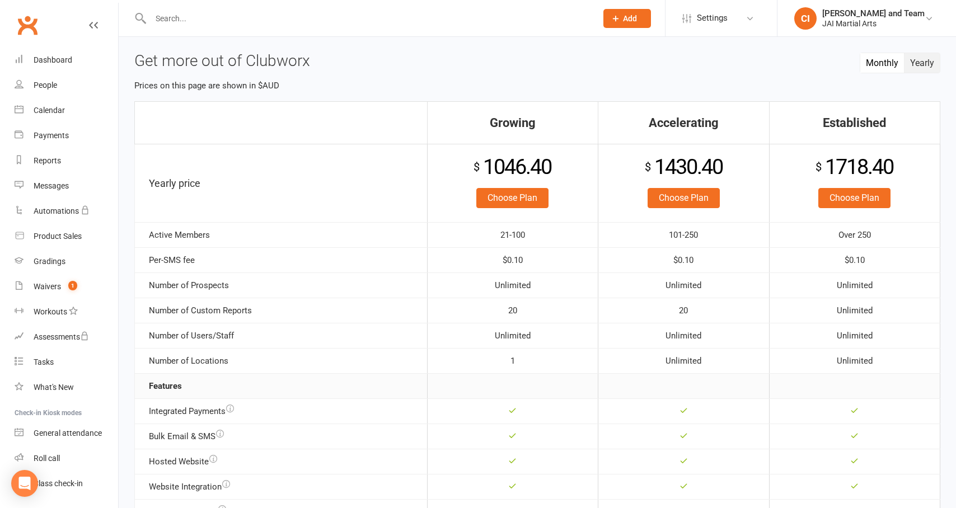
click at [879, 63] on button "Monthly" at bounding box center [883, 63] width 44 height 20
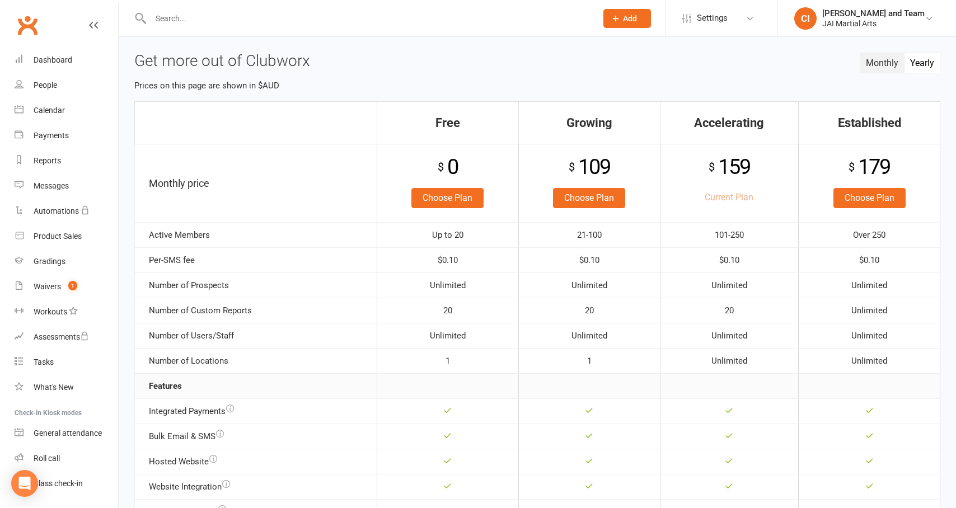
click at [927, 63] on button "Yearly" at bounding box center [922, 63] width 35 height 20
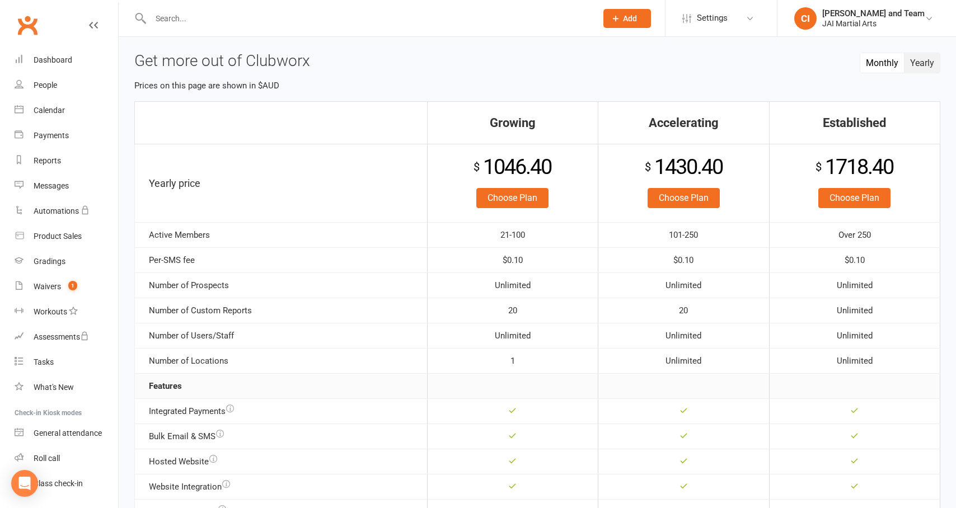
click at [868, 65] on button "Monthly" at bounding box center [883, 63] width 44 height 20
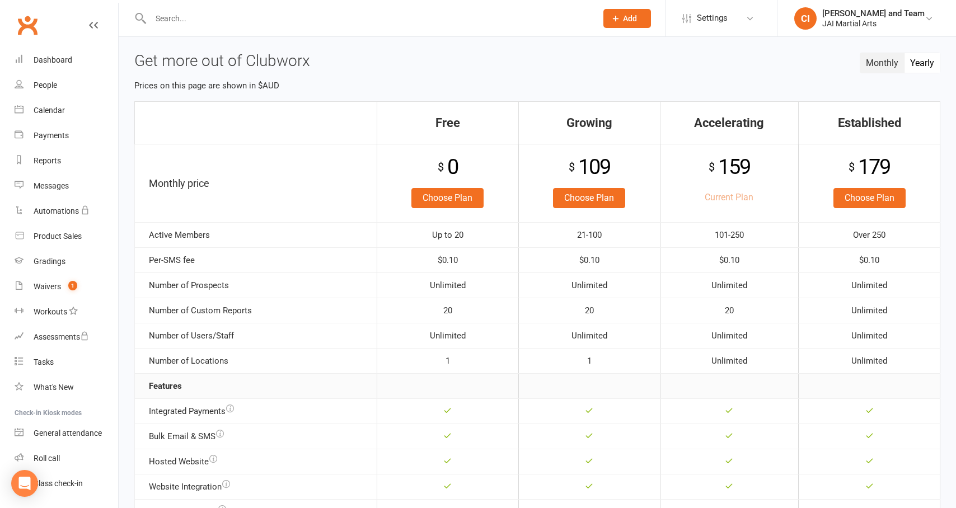
click at [922, 62] on button "Yearly" at bounding box center [922, 63] width 35 height 20
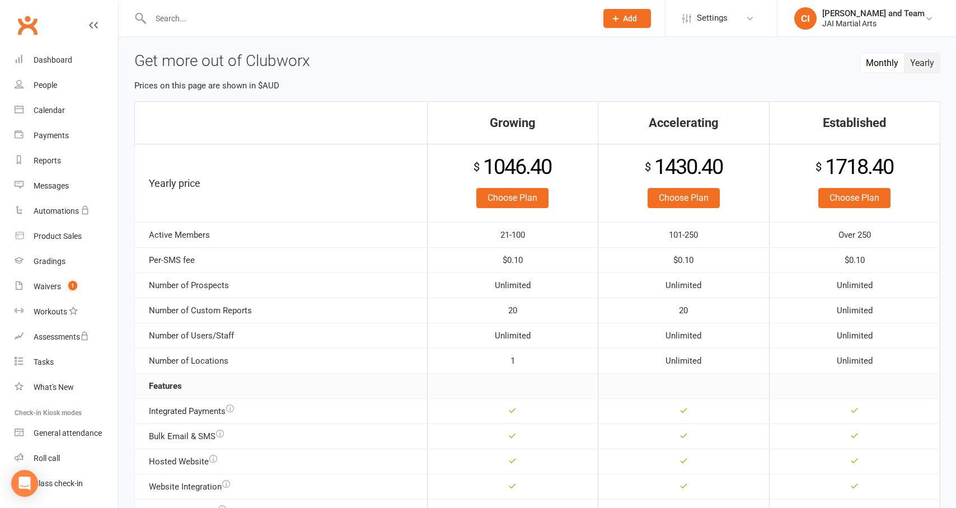
click at [867, 59] on button "Monthly" at bounding box center [883, 63] width 44 height 20
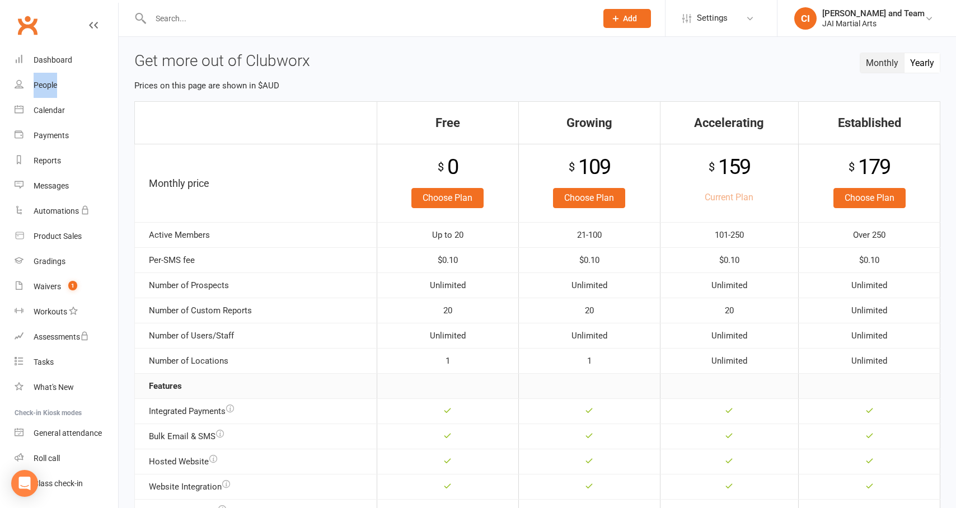
click at [919, 66] on button "Yearly" at bounding box center [922, 63] width 35 height 20
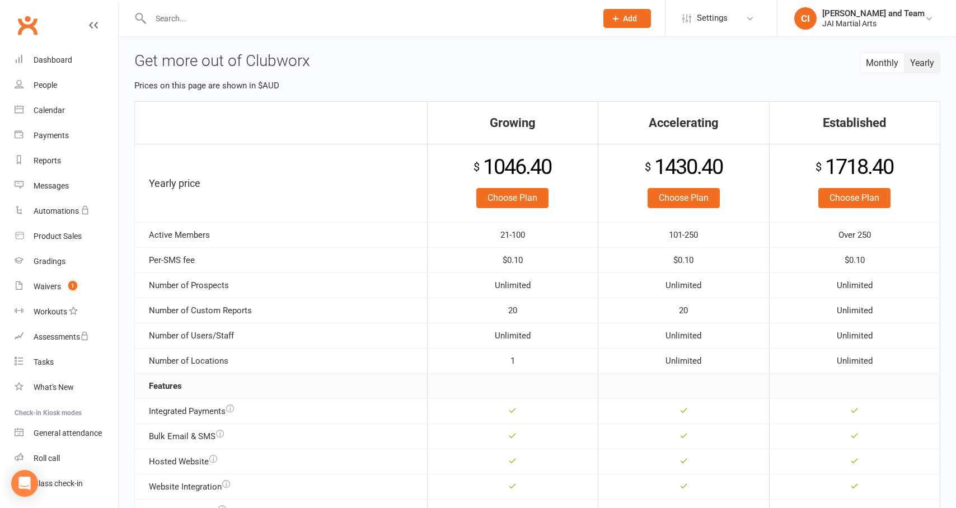
click at [185, 18] on input "text" at bounding box center [368, 19] width 442 height 16
click at [47, 86] on div "People" at bounding box center [46, 85] width 24 height 9
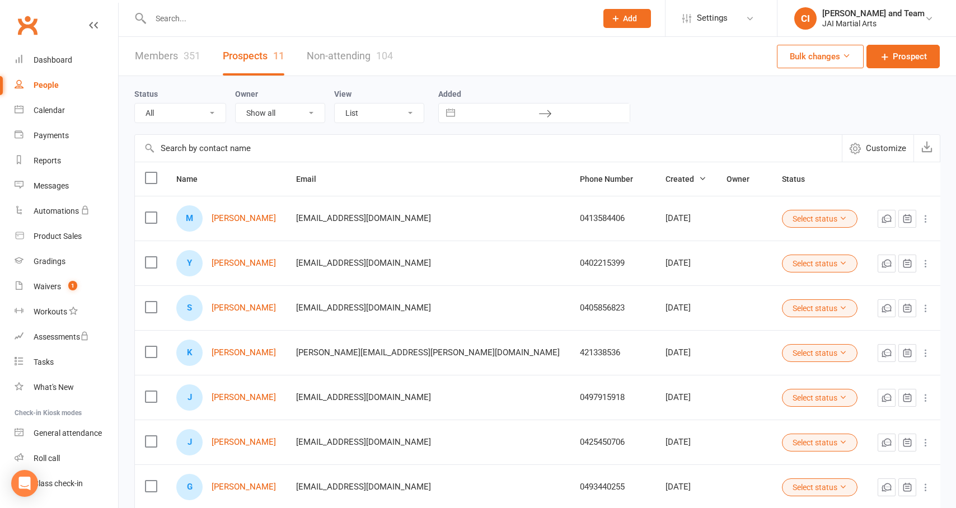
drag, startPoint x: 170, startPoint y: 57, endPoint x: 284, endPoint y: 142, distance: 142.0
click at [170, 57] on link "Members 351" at bounding box center [168, 56] width 66 height 39
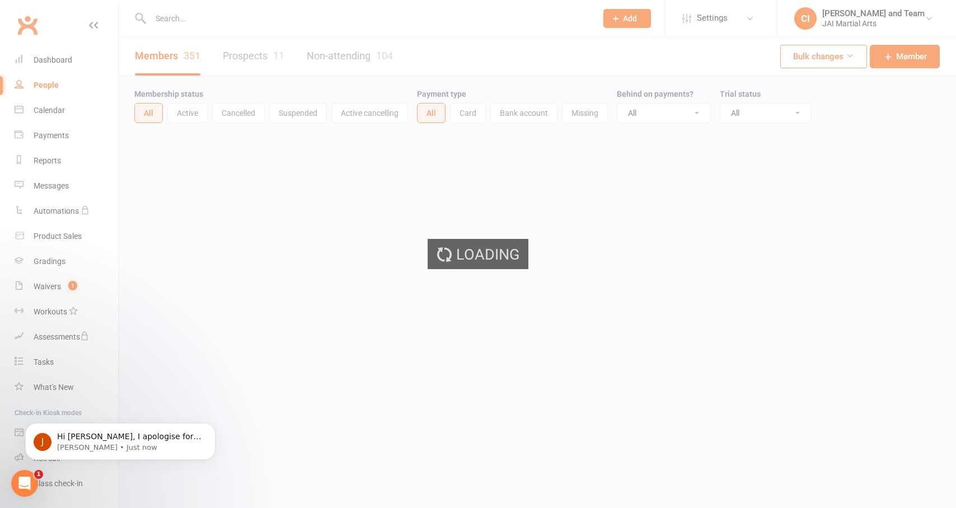
select select "100"
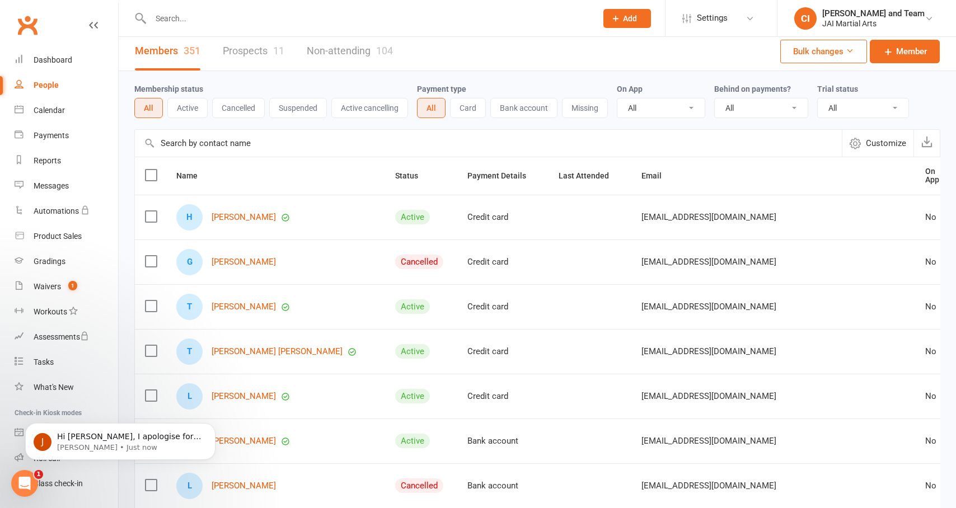
click at [24, 482] on icon "Open Intercom Messenger" at bounding box center [25, 484] width 18 height 18
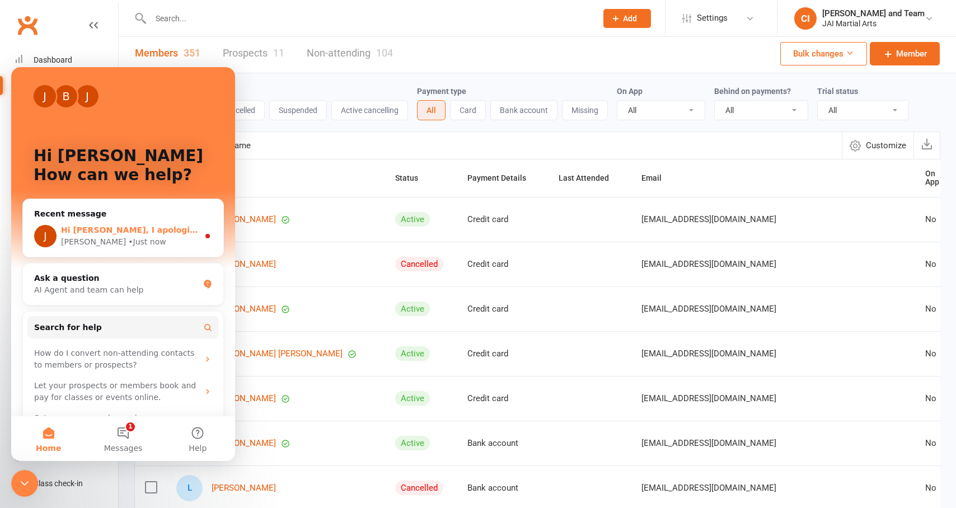
click at [112, 232] on span "Hi Chris, I apologise for the confusion, no we do not currently offer any free …" at bounding box center [528, 230] width 934 height 9
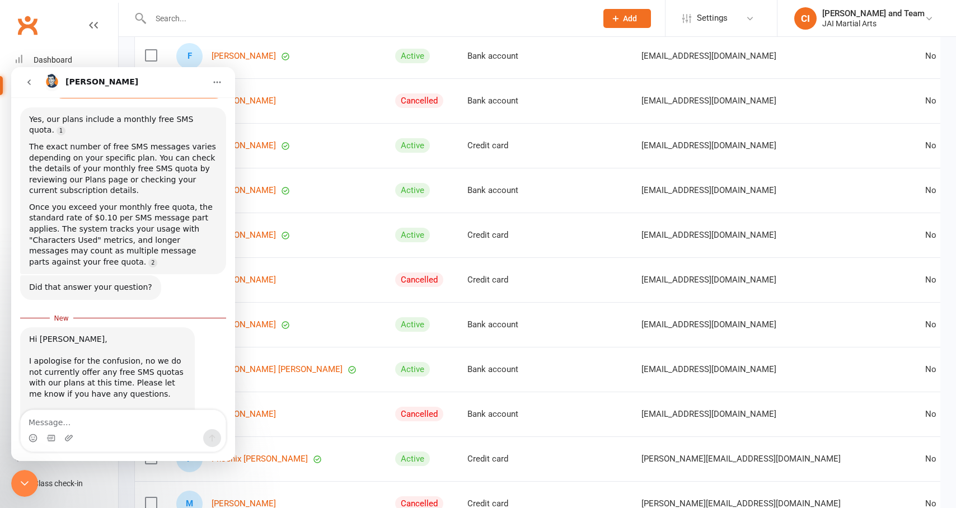
scroll to position [694, 0]
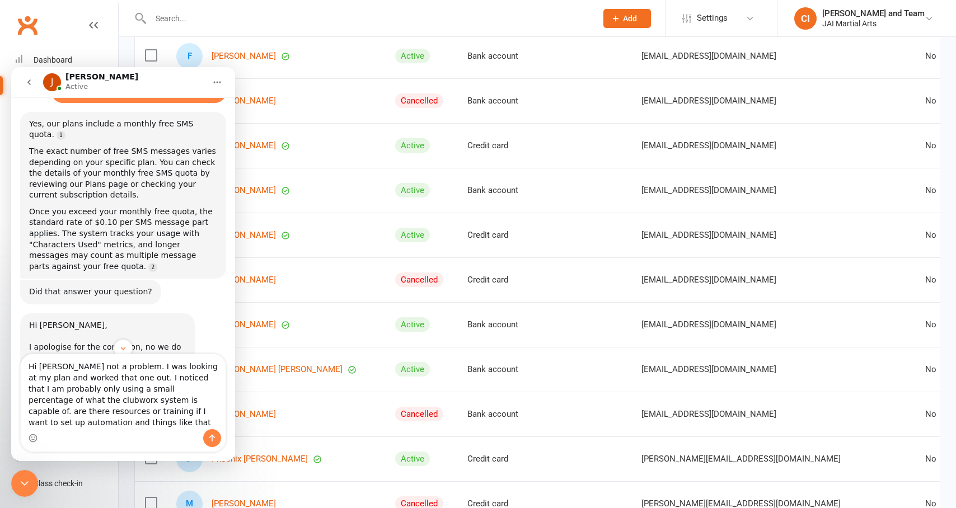
type textarea "Hi Jess not a problem. I was looking at my plan and worked that one out. I noti…"
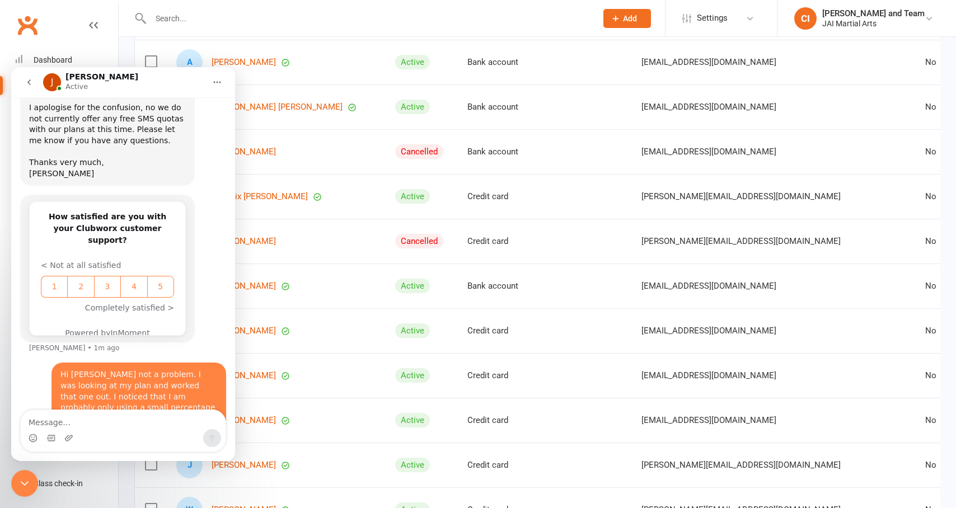
scroll to position [650, 0]
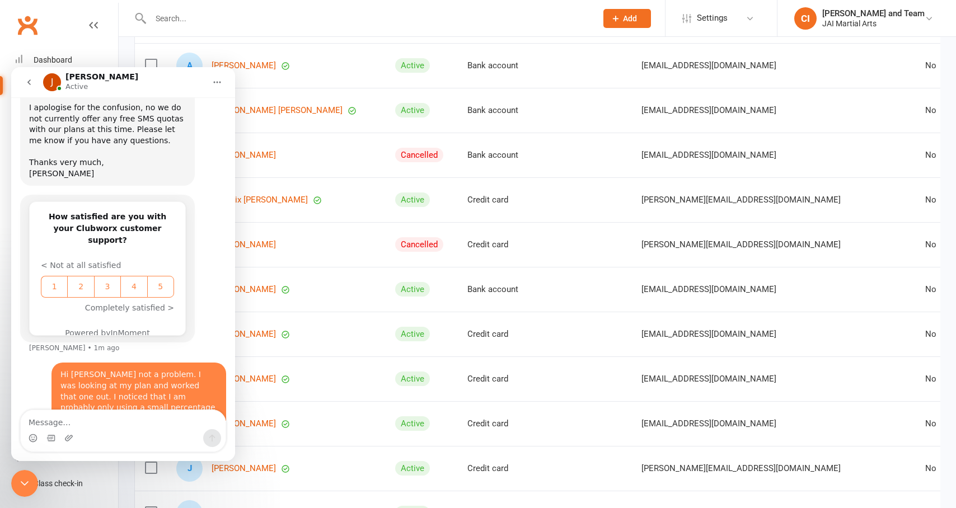
click at [24, 81] on button "go back" at bounding box center [28, 82] width 21 height 21
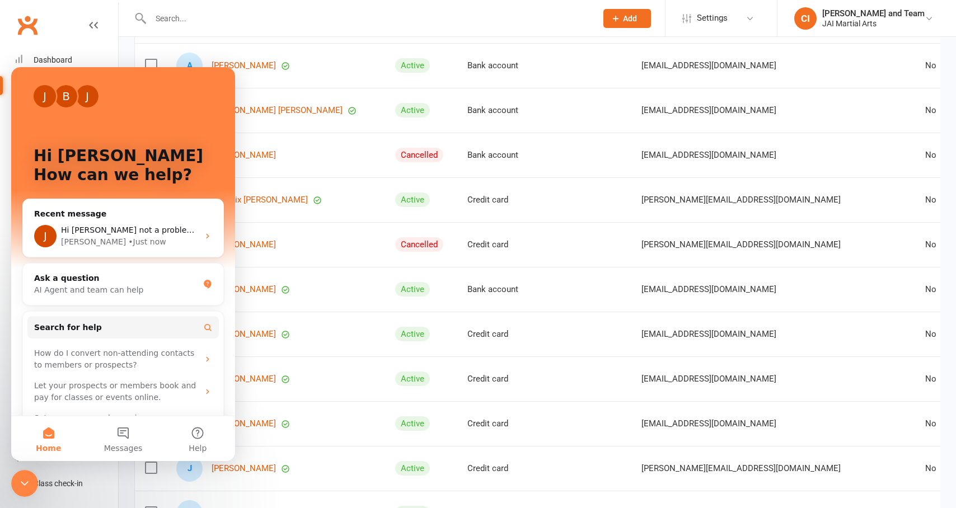
click at [22, 488] on icon "Close Intercom Messenger" at bounding box center [24, 483] width 13 height 13
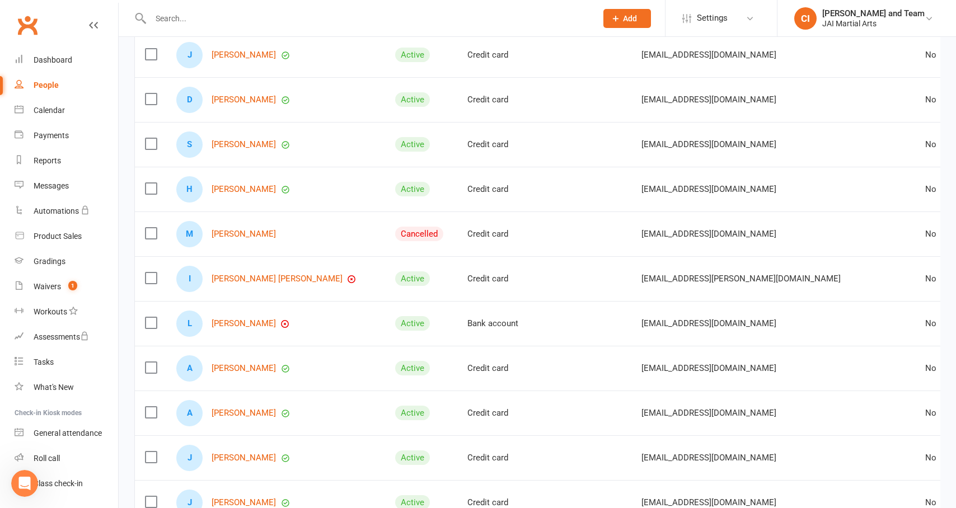
scroll to position [1880, 0]
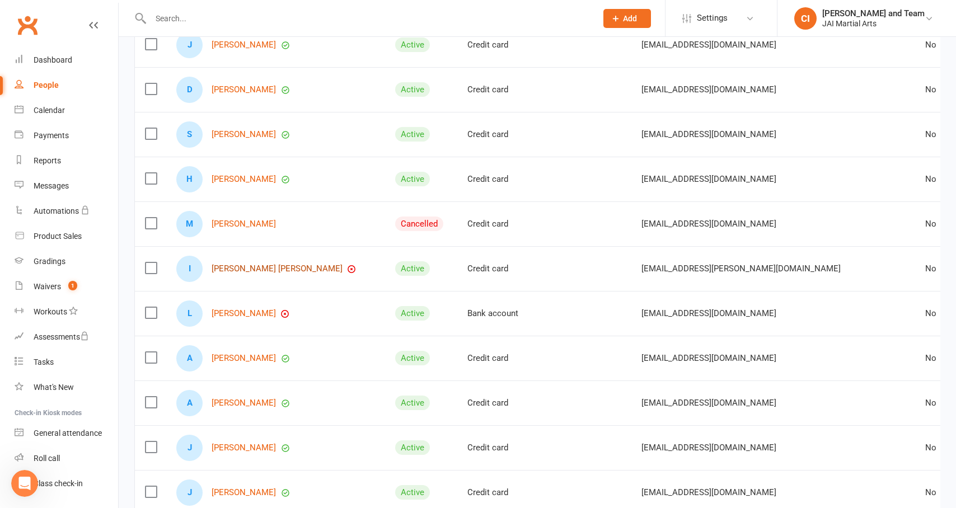
click at [286, 265] on link "[PERSON_NAME] [PERSON_NAME]" at bounding box center [277, 269] width 131 height 10
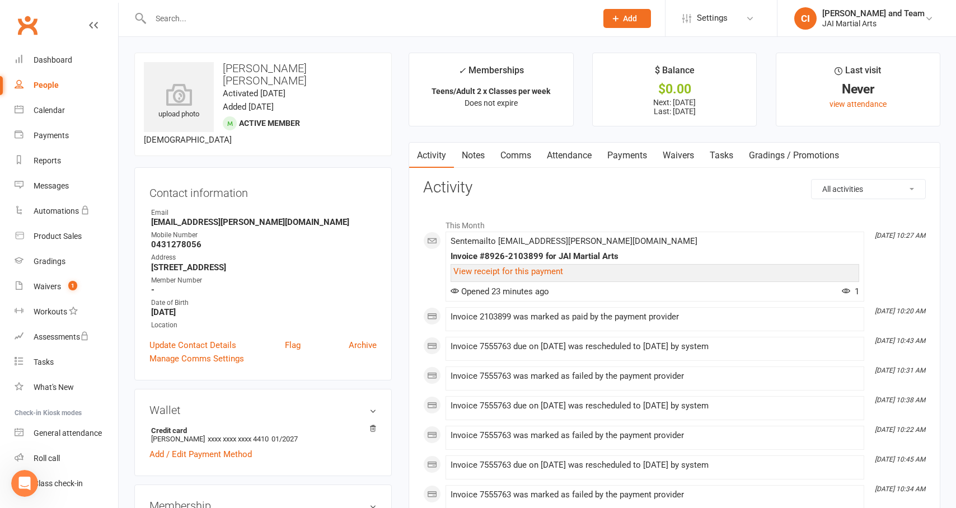
click at [635, 152] on link "Payments" at bounding box center [627, 156] width 55 height 26
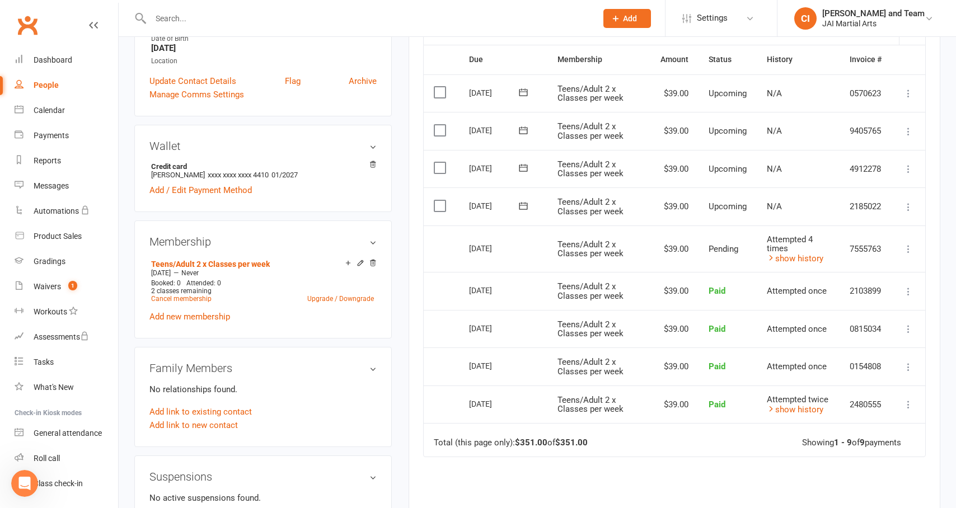
scroll to position [265, 0]
click at [800, 256] on link "show history" at bounding box center [795, 258] width 57 height 10
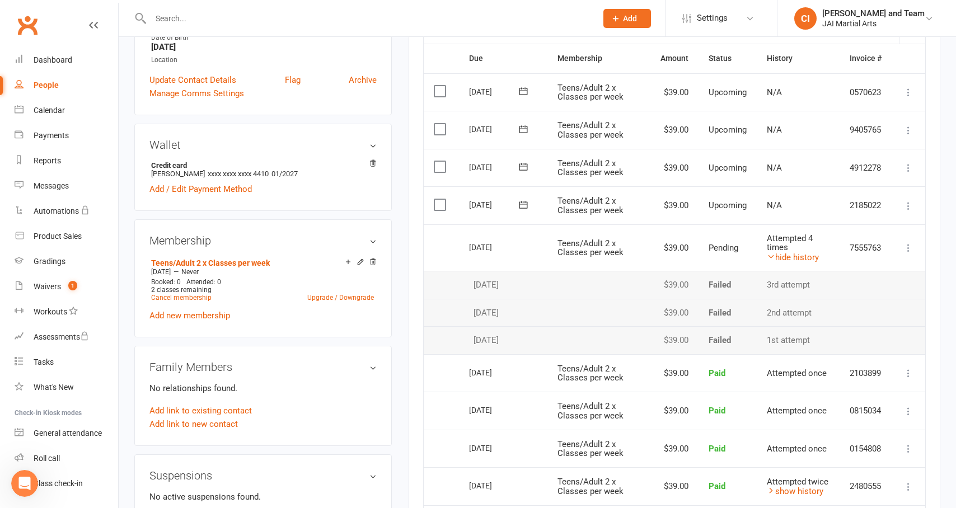
click at [910, 247] on icon at bounding box center [908, 247] width 11 height 11
click at [832, 270] on link "More Info" at bounding box center [859, 270] width 111 height 22
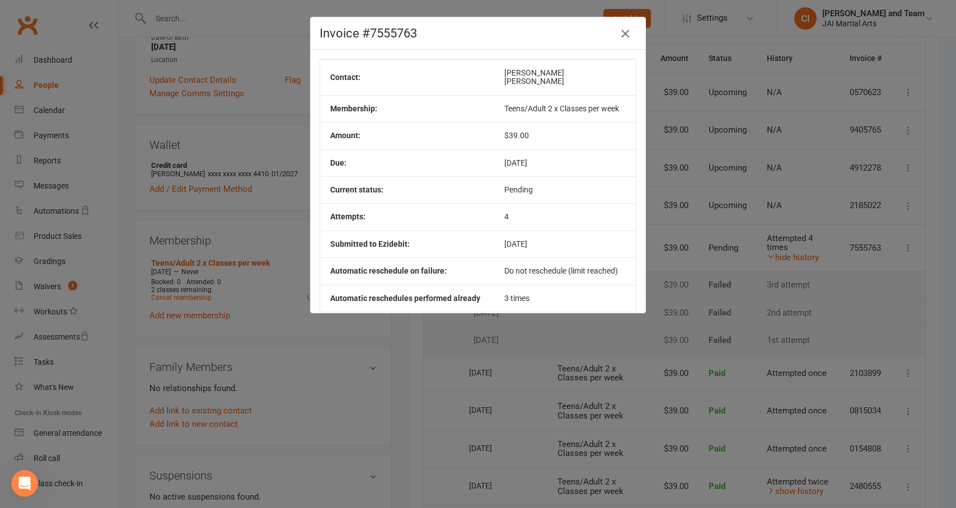
scroll to position [0, 0]
drag, startPoint x: 626, startPoint y: 30, endPoint x: 639, endPoint y: 46, distance: 20.7
click at [626, 30] on icon "button" at bounding box center [625, 33] width 13 height 13
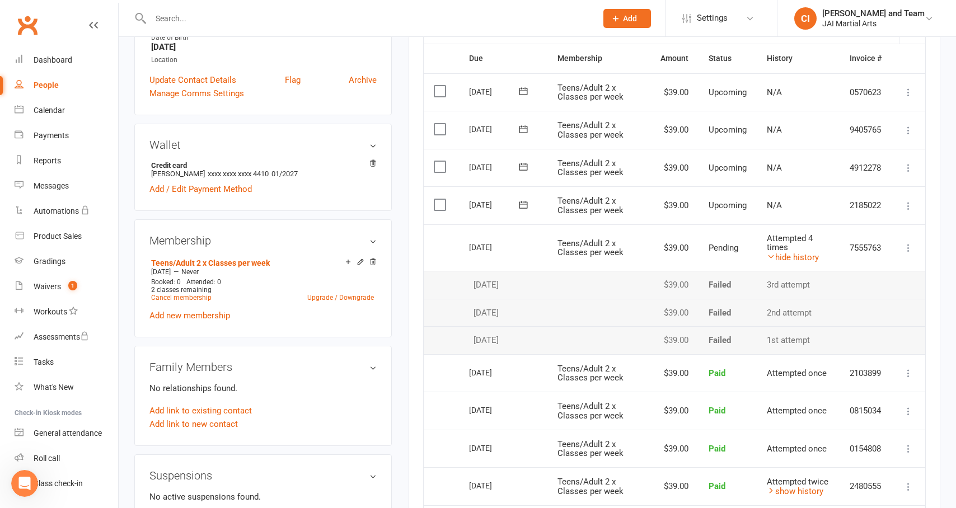
click at [913, 246] on icon at bounding box center [908, 247] width 11 height 11
click at [851, 294] on link "Send message" at bounding box center [859, 292] width 111 height 22
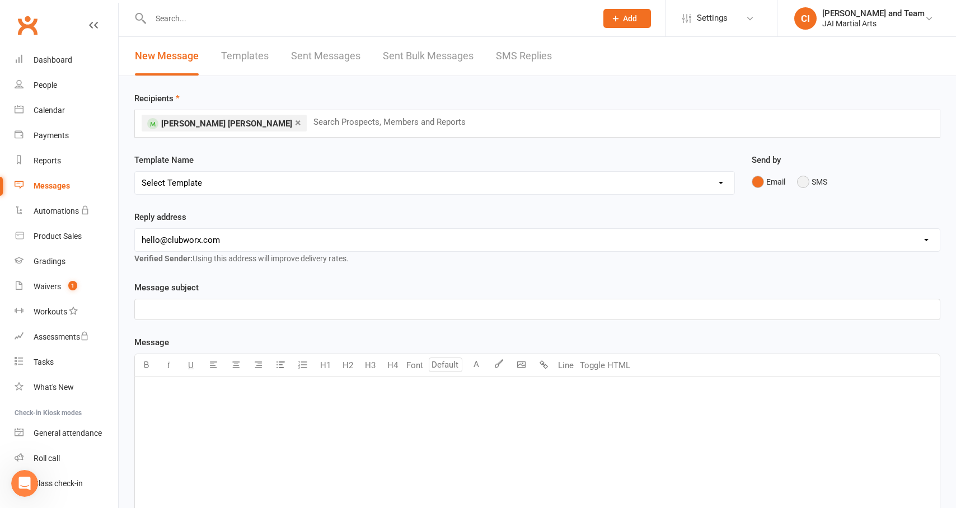
click at [805, 182] on button "SMS" at bounding box center [812, 181] width 30 height 21
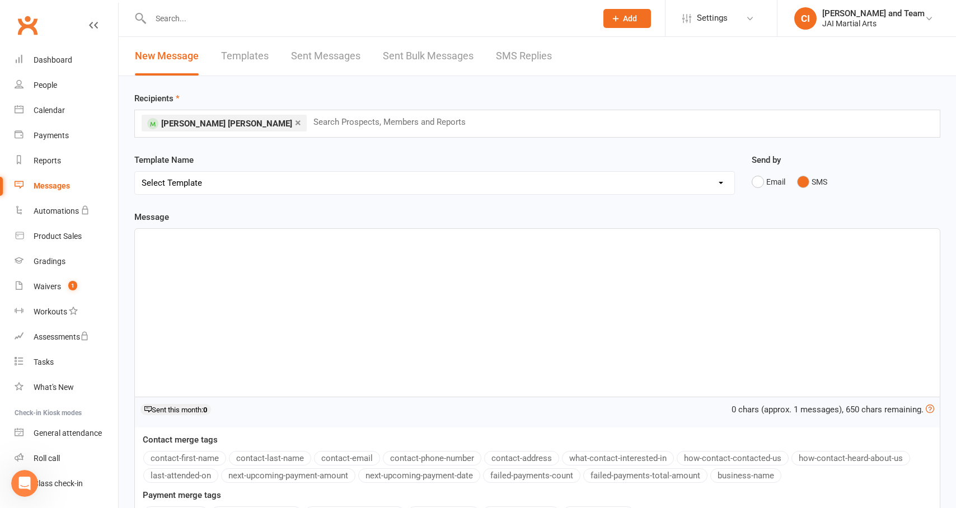
click at [208, 260] on div "﻿" at bounding box center [537, 313] width 805 height 168
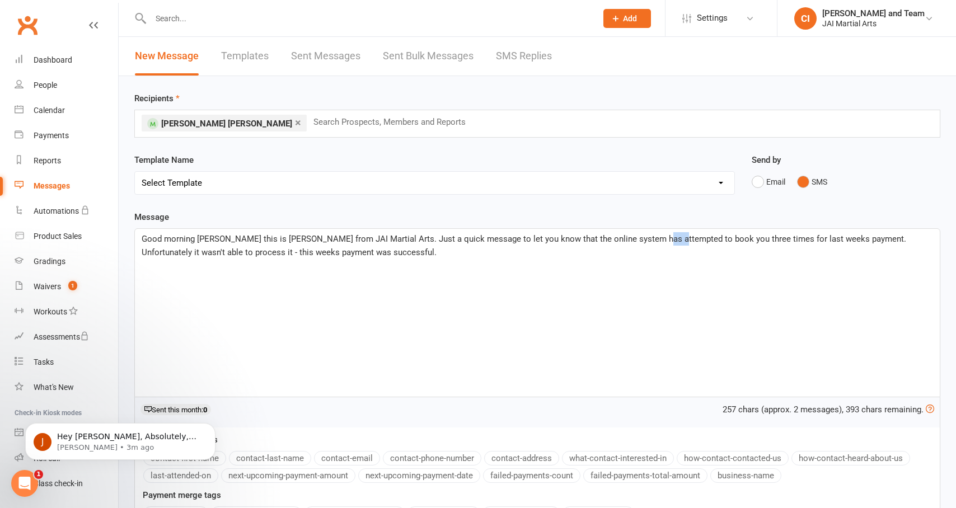
drag, startPoint x: 643, startPoint y: 239, endPoint x: 661, endPoint y: 239, distance: 18.5
click at [660, 239] on span "Good morning Lanay this is Chris from JAI Martial Arts. Just a quick message to…" at bounding box center [525, 246] width 767 height 24
click at [330, 253] on p "Good morning Lanay this is Chris from JAI Martial Arts. Just a quick message to…" at bounding box center [538, 245] width 792 height 27
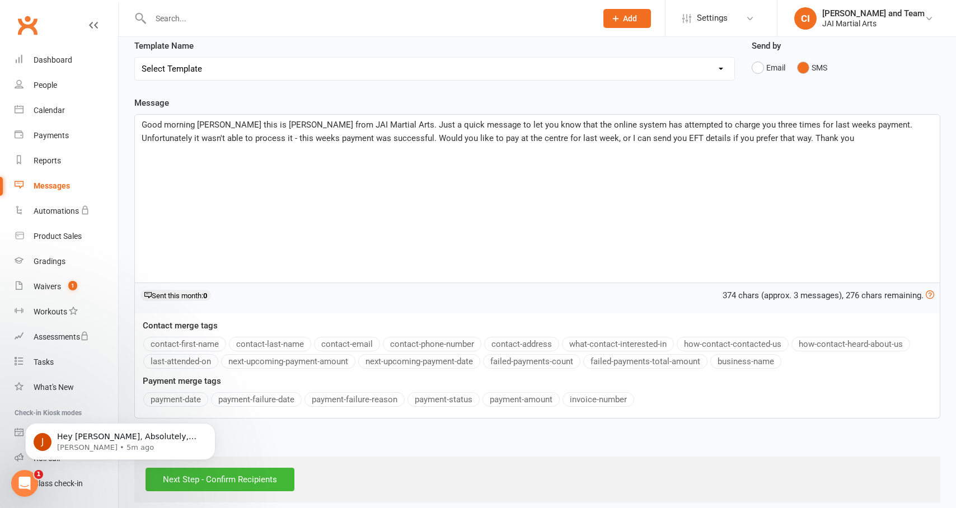
scroll to position [113, 0]
click at [230, 479] on input "Next Step - Confirm Recipients" at bounding box center [220, 481] width 149 height 24
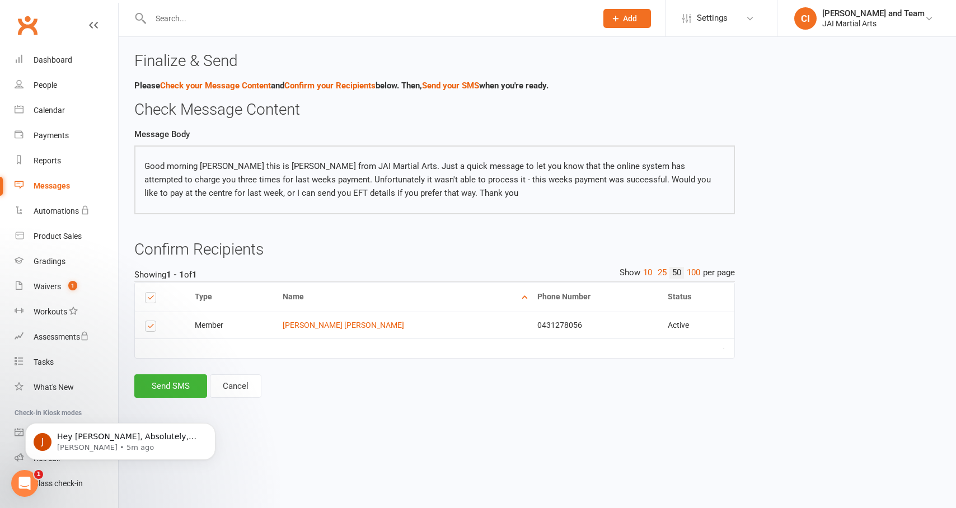
click at [171, 382] on button "Send SMS" at bounding box center [170, 387] width 73 height 24
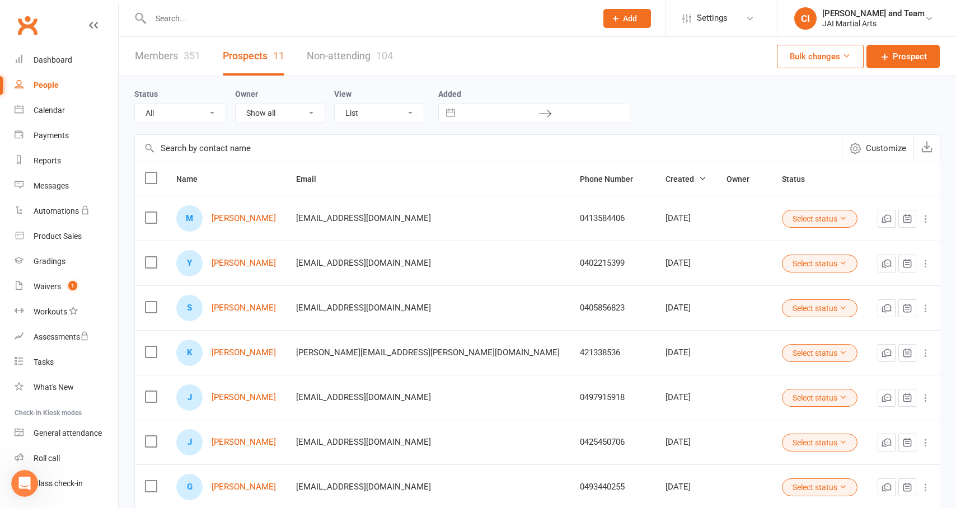
click at [174, 55] on link "Members 351" at bounding box center [168, 56] width 66 height 39
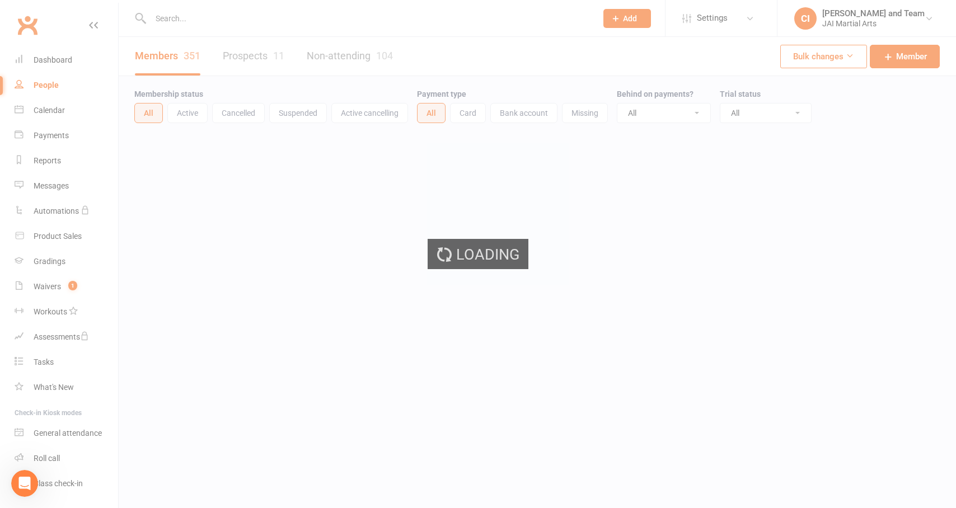
select select "100"
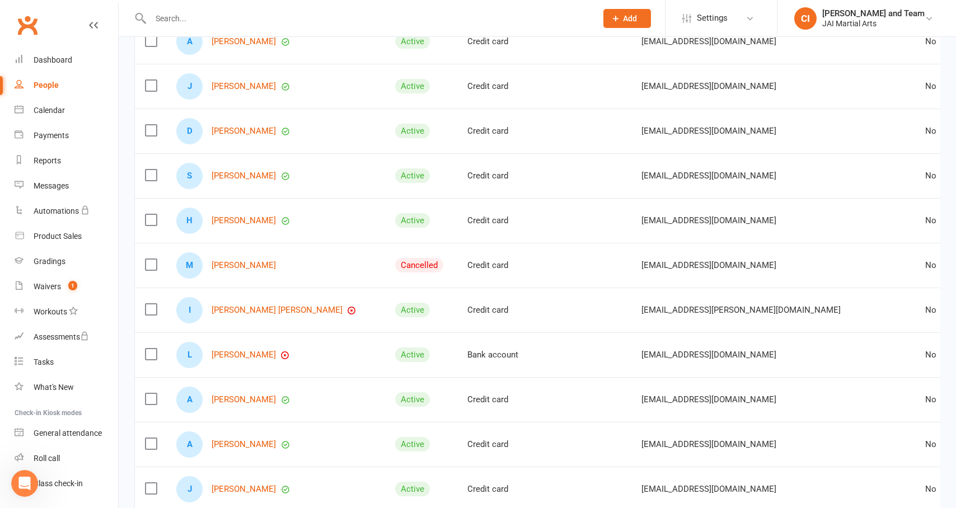
scroll to position [1841, 0]
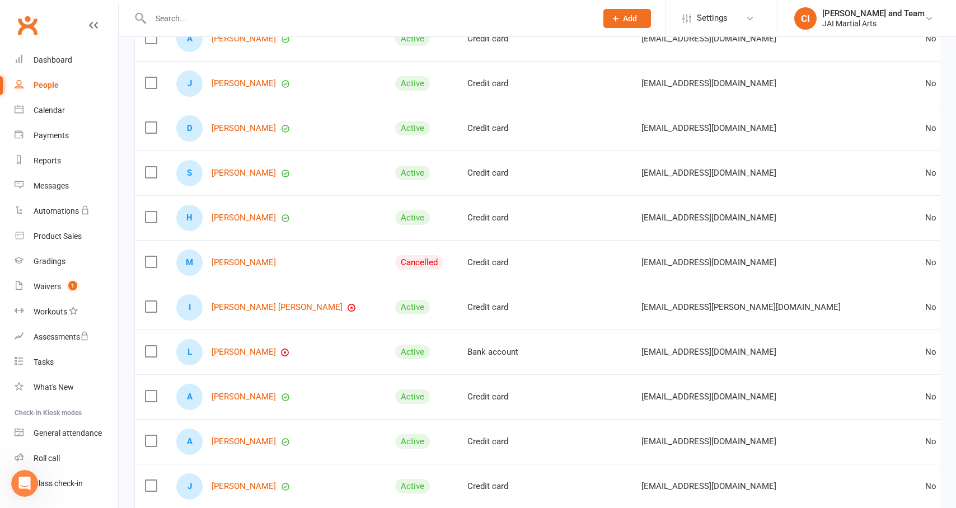
click at [253, 308] on link "[PERSON_NAME] [PERSON_NAME]" at bounding box center [277, 308] width 131 height 10
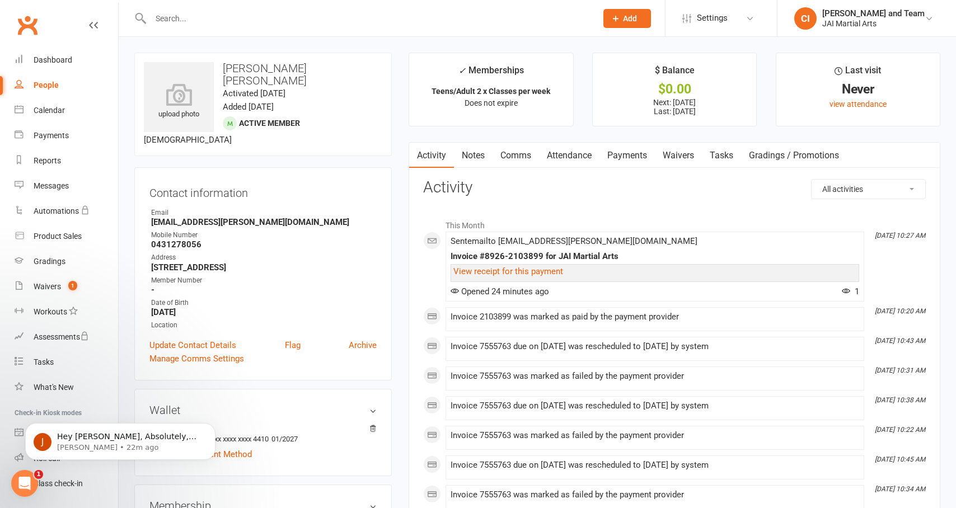
click at [520, 157] on link "Comms" at bounding box center [516, 156] width 46 height 26
